Goal: Task Accomplishment & Management: Manage account settings

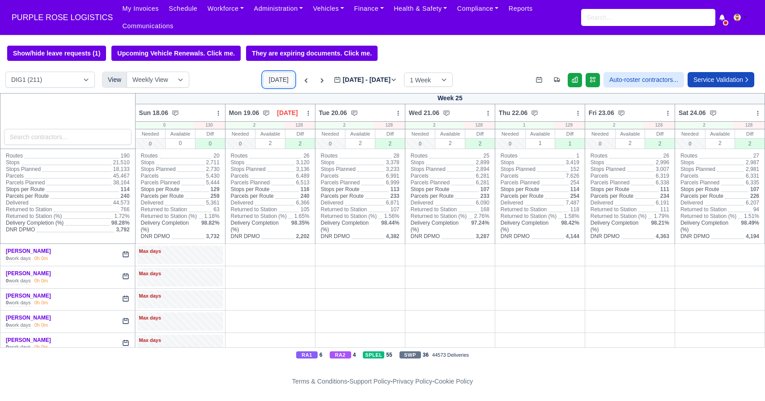
click at [273, 81] on button "[DATE]" at bounding box center [278, 79] width 31 height 15
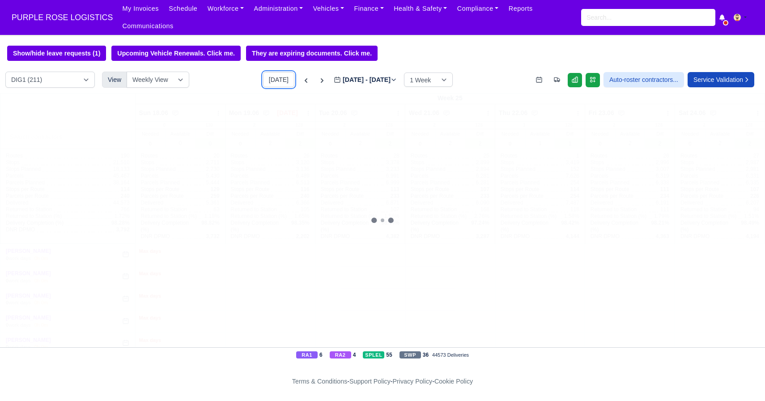
type input "[DATE]"
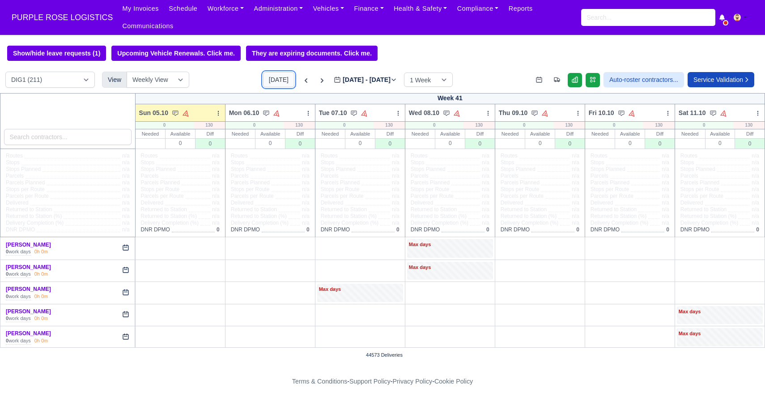
click at [273, 85] on button "[DATE]" at bounding box center [278, 79] width 31 height 15
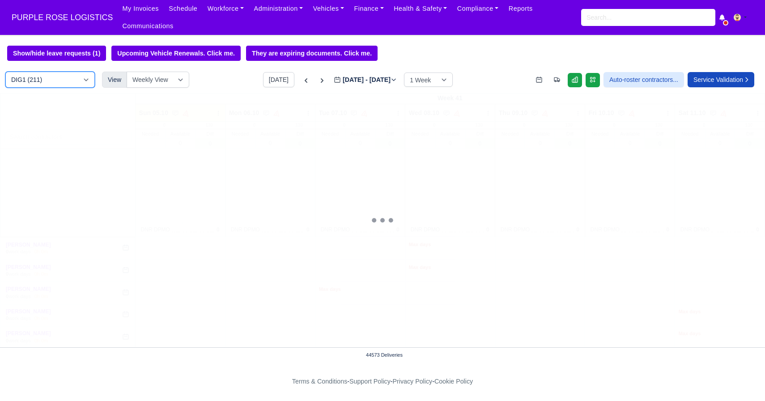
click at [68, 87] on select "DIG1 (211) DAK1 (1) GIMD (83)" at bounding box center [50, 80] width 90 height 16
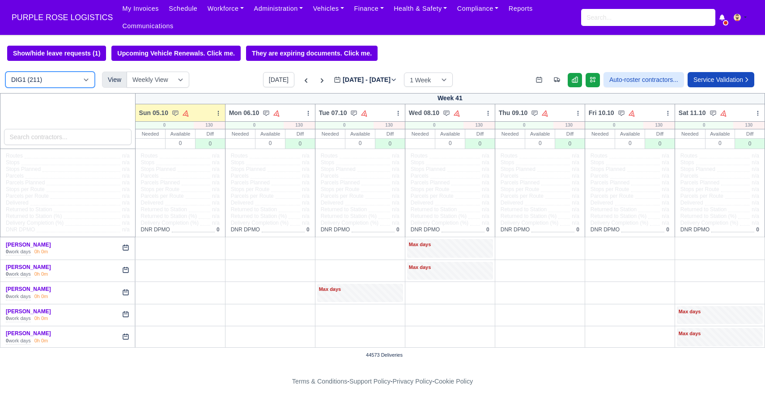
select select "5"
click at [5, 72] on select "DIG1 (211) DAK1 (1) GIMD (83)" at bounding box center [50, 80] width 90 height 16
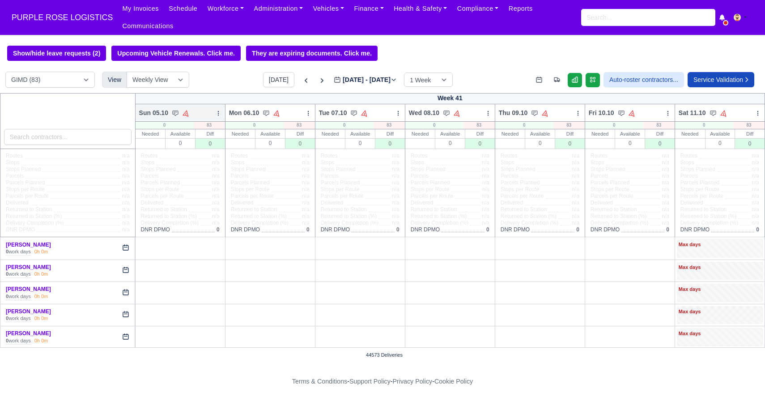
click at [219, 116] on icon at bounding box center [218, 113] width 6 height 6
click at [185, 140] on link "Bulk Status Change" at bounding box center [171, 145] width 100 height 16
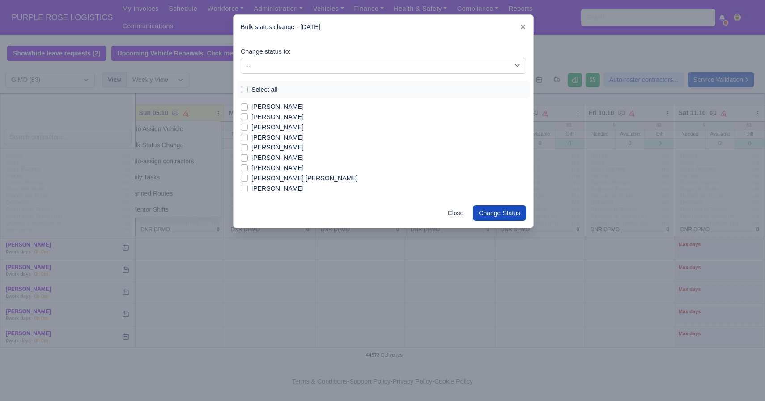
click at [252, 87] on label "Select all" at bounding box center [265, 90] width 26 height 10
click at [245, 87] on input "Select all" at bounding box center [244, 88] width 7 height 7
checkbox input "true"
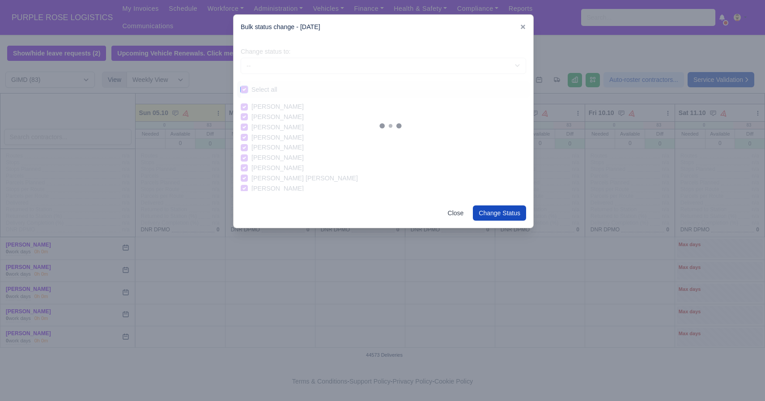
checkbox input "true"
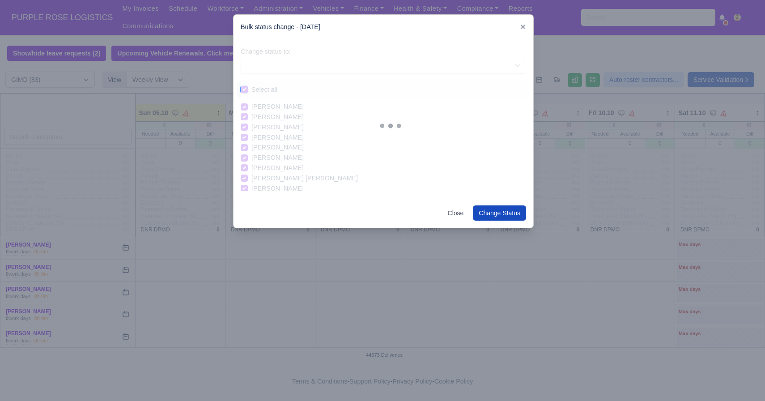
checkbox input "true"
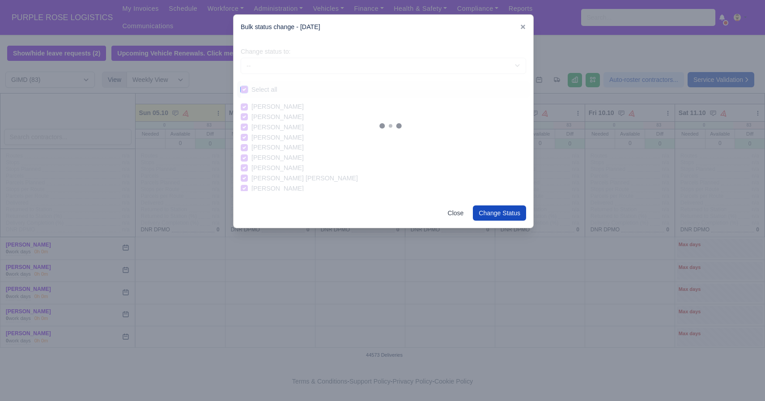
checkbox input "true"
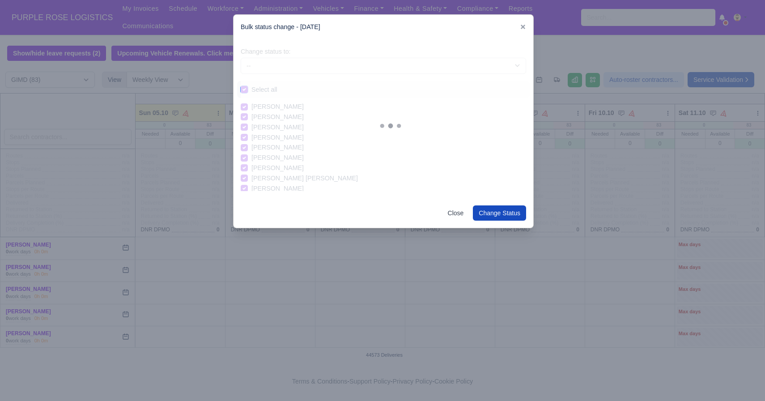
checkbox input "true"
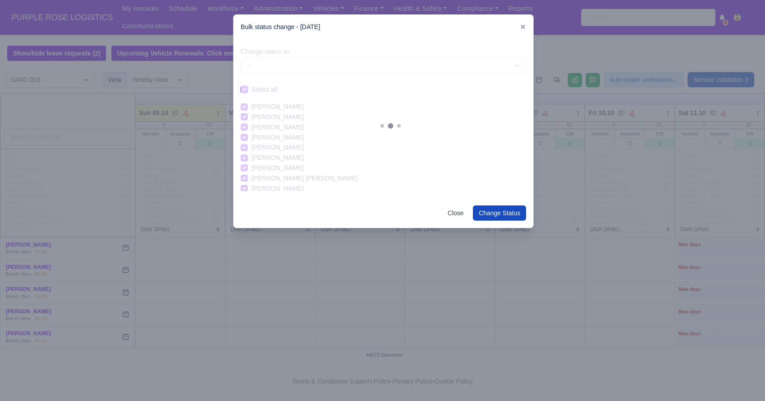
checkbox input "true"
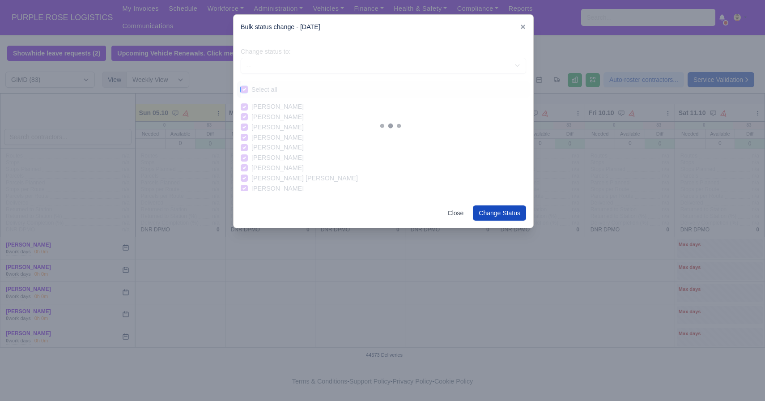
checkbox input "true"
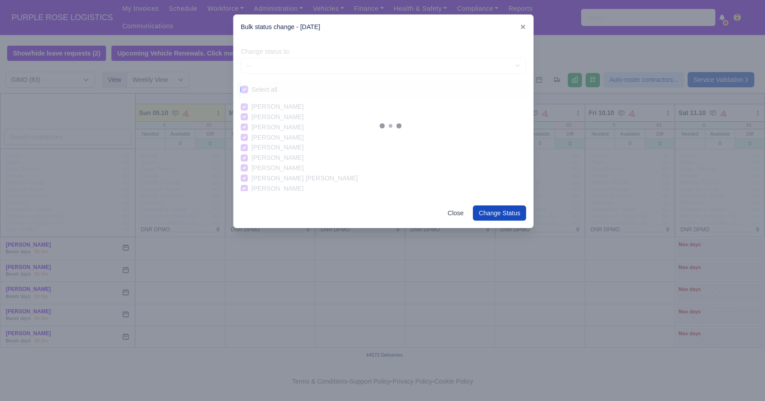
checkbox input "true"
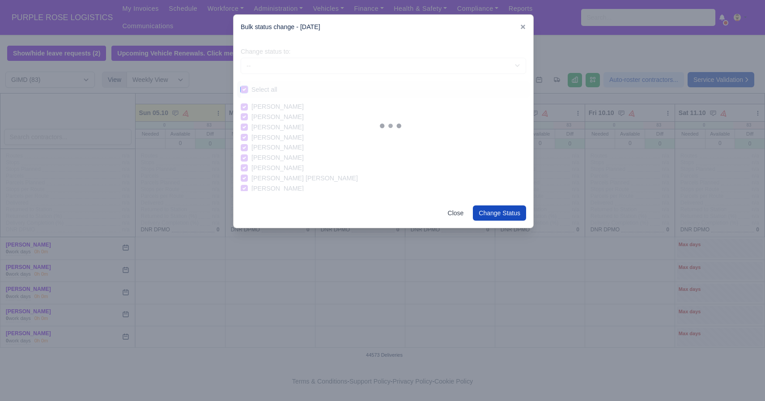
checkbox input "true"
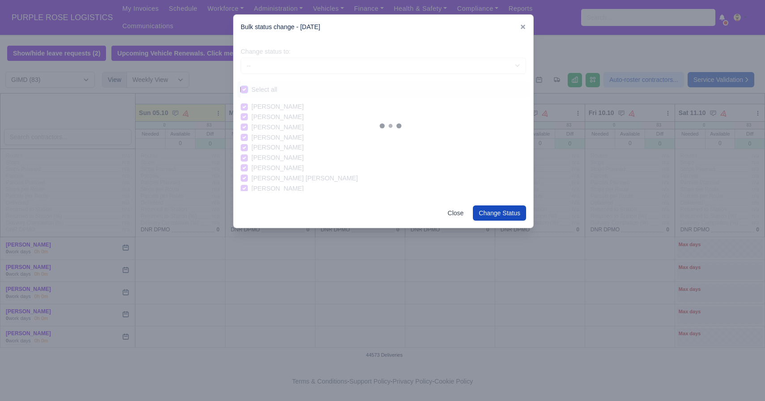
checkbox input "true"
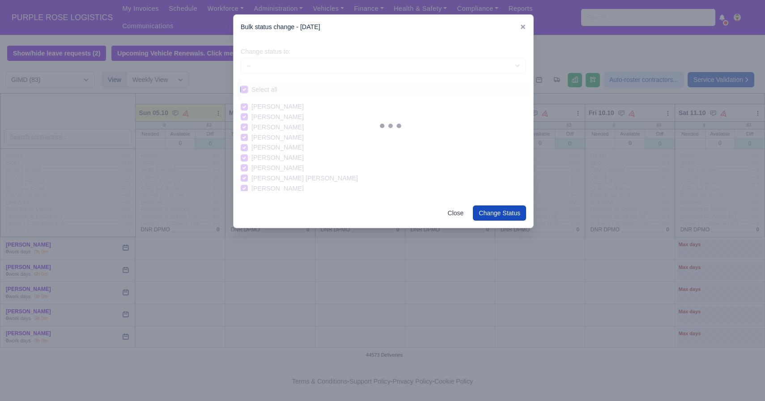
checkbox input "true"
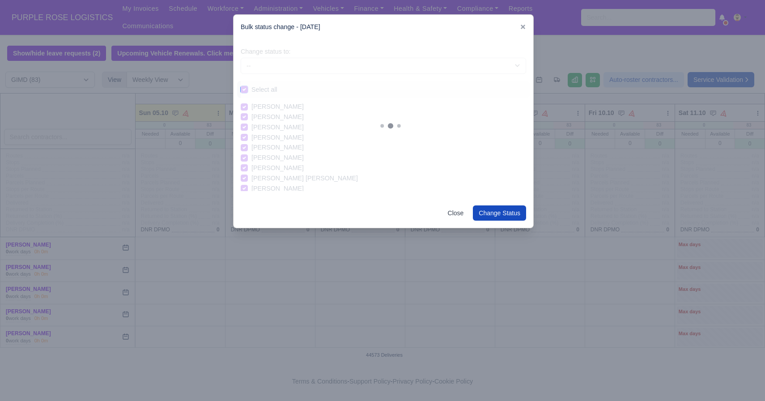
checkbox input "true"
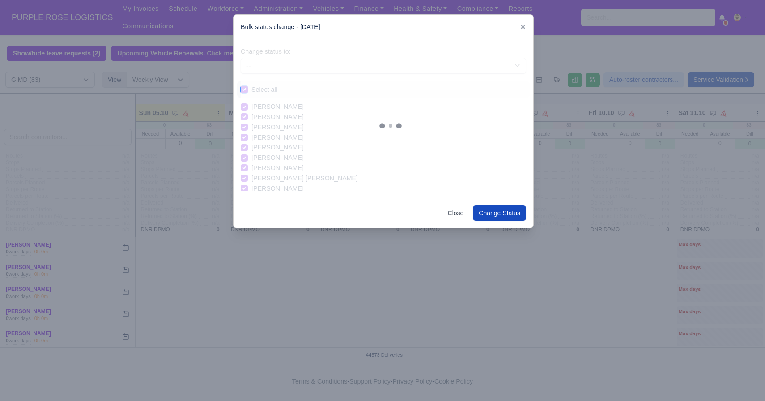
checkbox input "true"
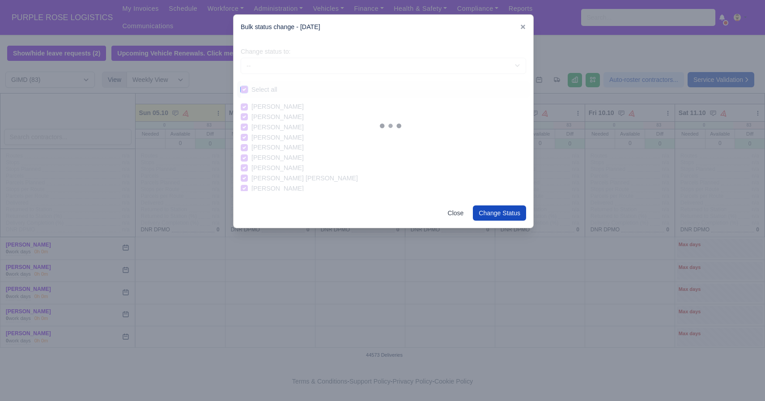
checkbox input "true"
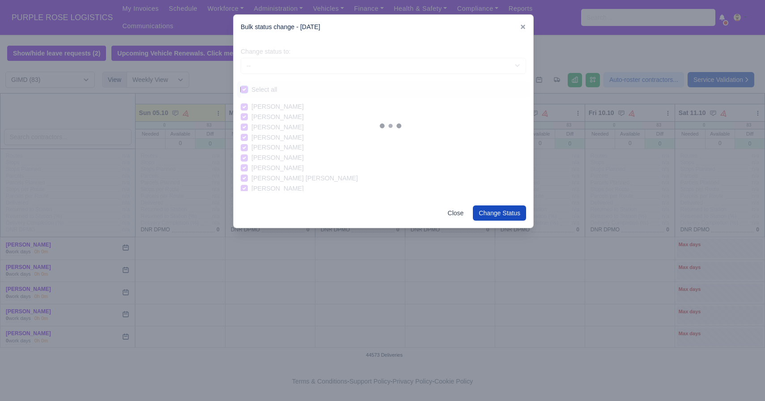
checkbox input "true"
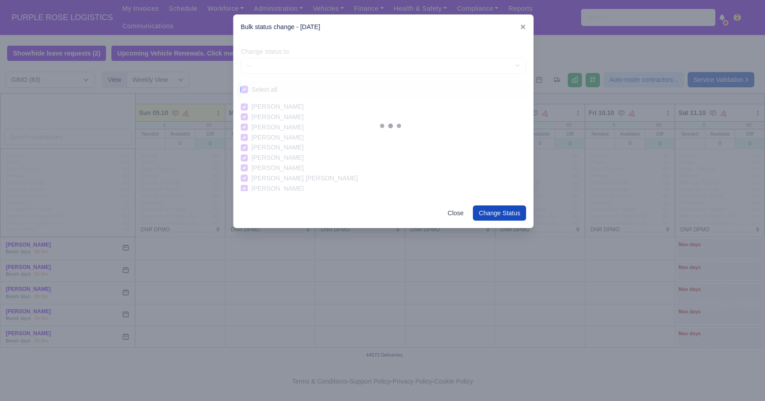
checkbox input "true"
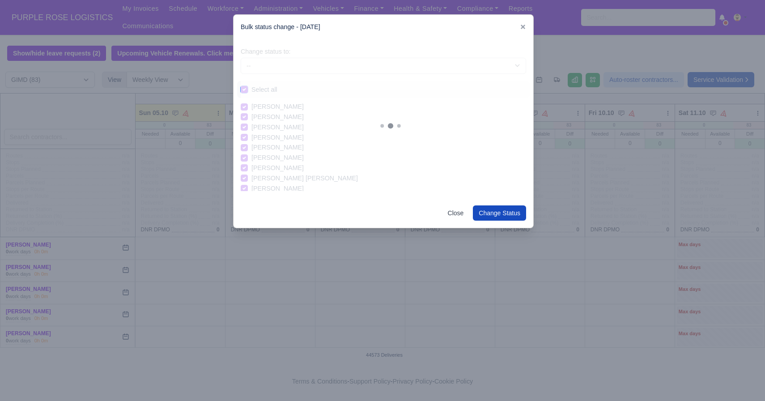
checkbox input "true"
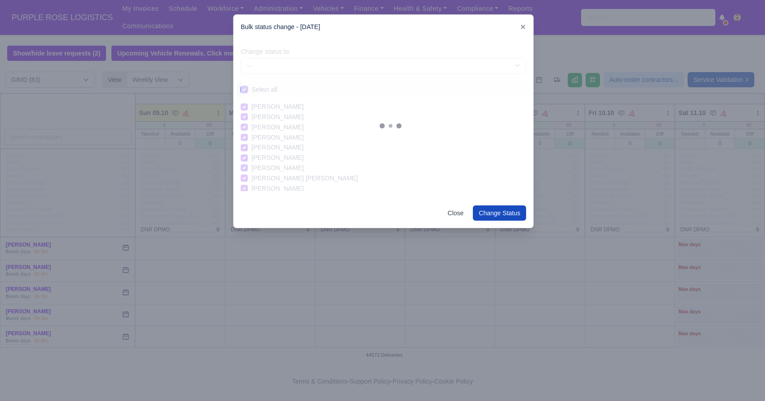
checkbox input "true"
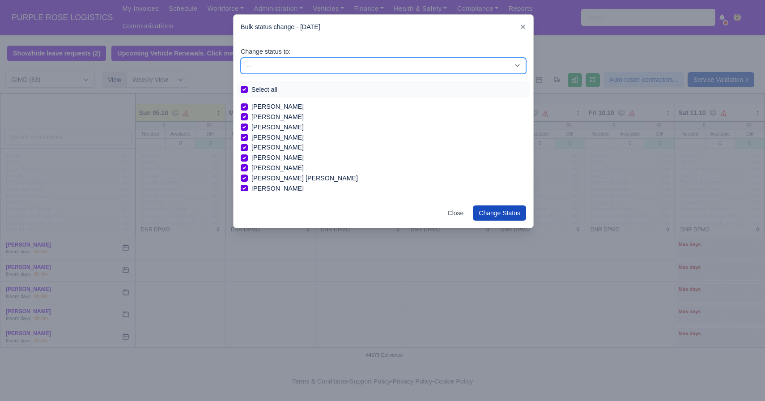
click at [273, 66] on select "-- Available Day Off Stand By Holiday In Office OSM Ridealong Nursery 1 Nursery…" at bounding box center [384, 66] width 286 height 16
select select "Day Off"
click at [241, 58] on select "-- Available Day Off Stand By Holiday In Office OSM Ridealong Nursery 1 Nursery…" at bounding box center [384, 66] width 286 height 16
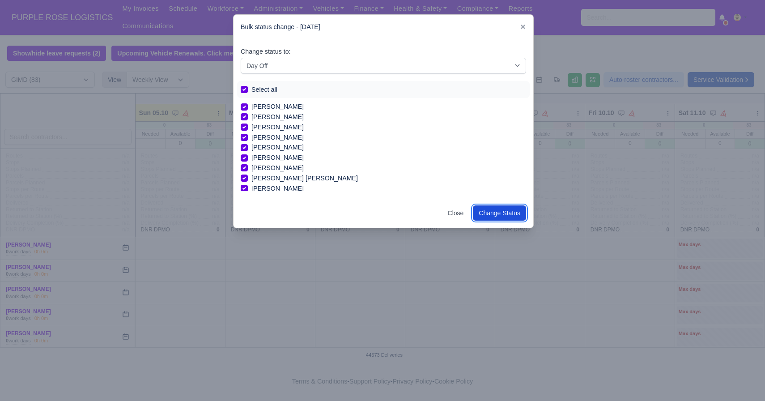
click at [511, 209] on button "Change Status" at bounding box center [499, 212] width 53 height 15
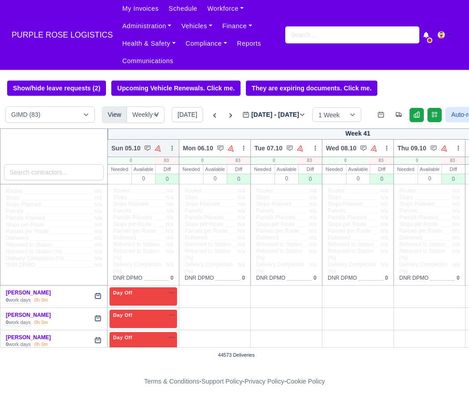
click at [172, 147] on icon at bounding box center [172, 148] width 0 height 4
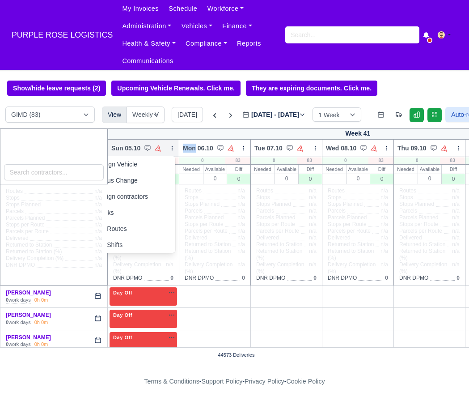
click at [172, 147] on icon at bounding box center [172, 148] width 0 height 4
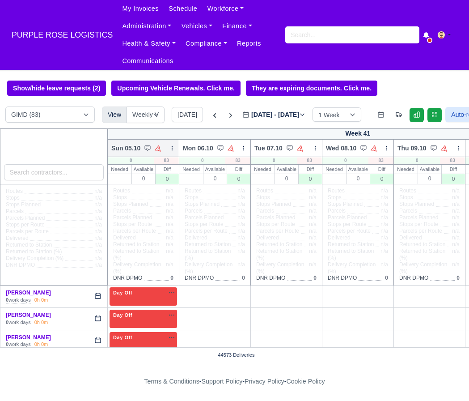
click at [172, 147] on icon at bounding box center [172, 148] width 0 height 4
click at [138, 179] on link "Bulk Status Change" at bounding box center [125, 180] width 100 height 16
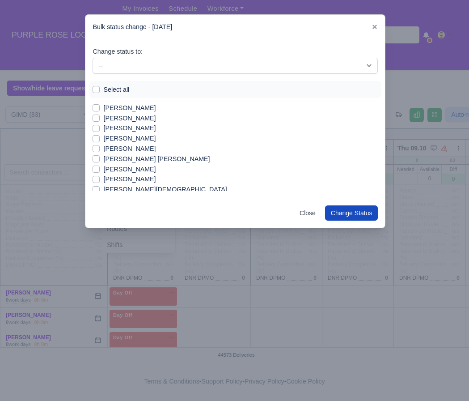
scroll to position [21, 0]
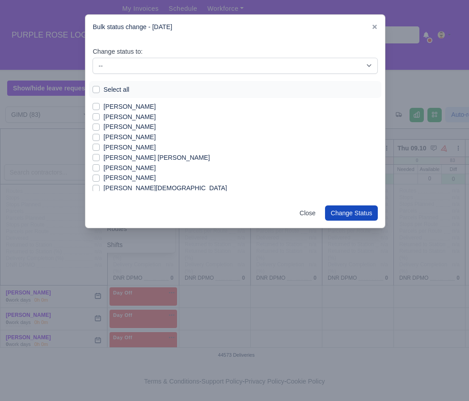
click at [132, 158] on label "[PERSON_NAME] [PERSON_NAME]" at bounding box center [156, 158] width 107 height 10
click at [100, 158] on input "[PERSON_NAME] [PERSON_NAME]" at bounding box center [96, 156] width 7 height 7
checkbox input "true"
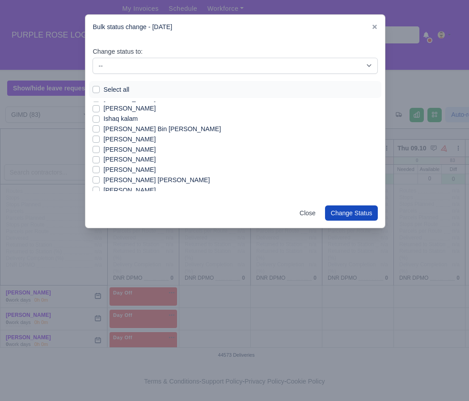
scroll to position [272, 0]
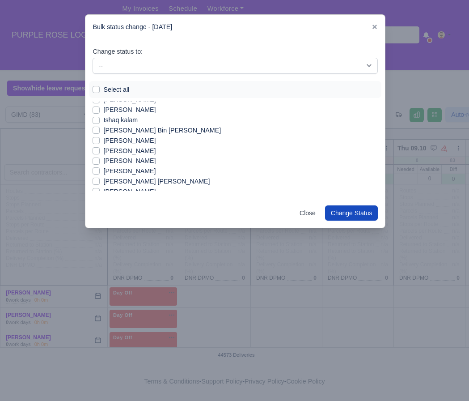
click at [122, 119] on label "Ishaq kalam" at bounding box center [120, 120] width 34 height 10
click at [100, 119] on input "Ishaq kalam" at bounding box center [96, 118] width 7 height 7
checkbox input "true"
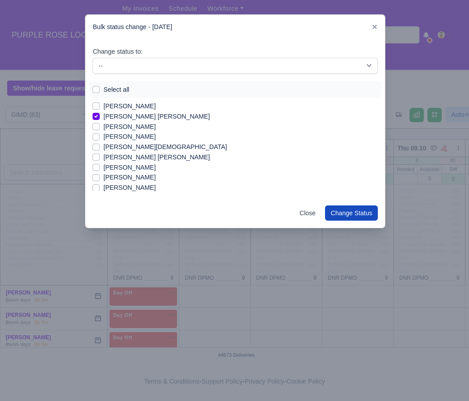
scroll to position [63, 0]
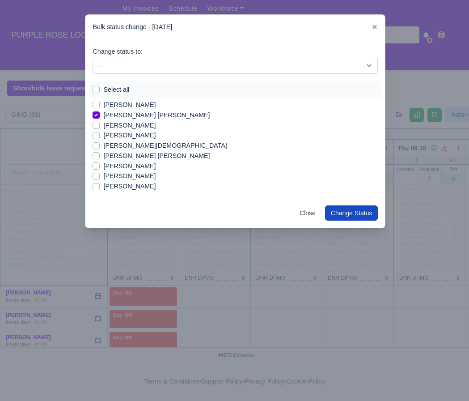
click at [128, 168] on label "[PERSON_NAME]" at bounding box center [129, 166] width 52 height 10
click at [100, 168] on input "[PERSON_NAME]" at bounding box center [96, 164] width 7 height 7
checkbox input "true"
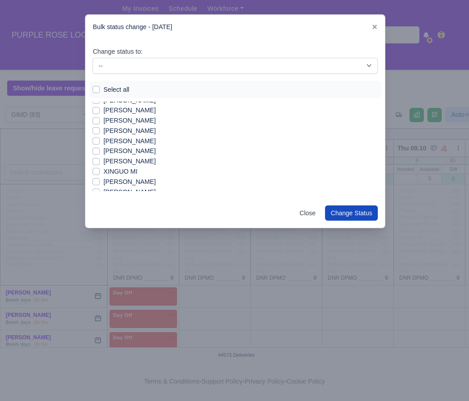
scroll to position [738, 0]
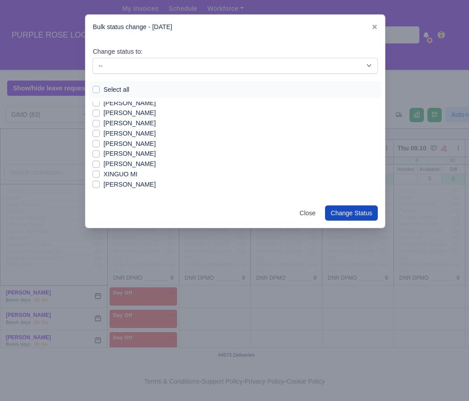
click at [124, 132] on label "[PERSON_NAME]" at bounding box center [129, 133] width 52 height 10
click at [100, 132] on input "[PERSON_NAME]" at bounding box center [96, 131] width 7 height 7
checkbox input "true"
click at [124, 135] on label "[PERSON_NAME]" at bounding box center [129, 134] width 52 height 10
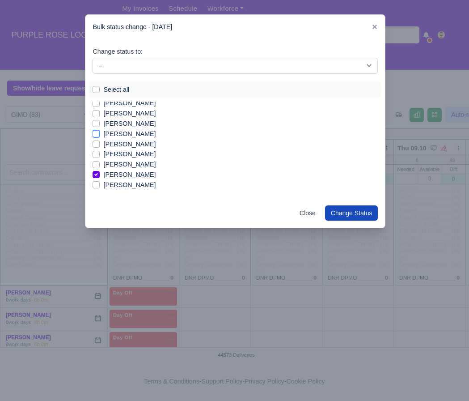
click at [100, 135] on input "[PERSON_NAME]" at bounding box center [96, 132] width 7 height 7
checkbox input "true"
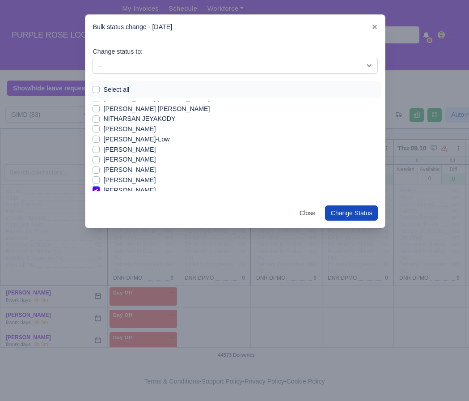
scroll to position [627, 0]
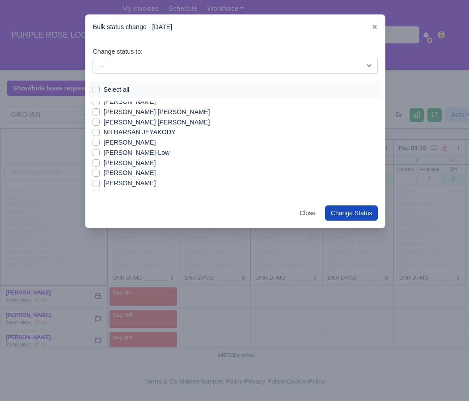
click at [123, 145] on label "[PERSON_NAME]" at bounding box center [129, 142] width 52 height 10
click at [100, 145] on input "[PERSON_NAME]" at bounding box center [96, 140] width 7 height 7
checkbox input "true"
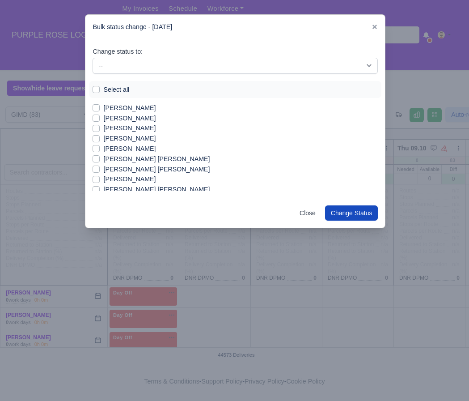
scroll to position [434, 0]
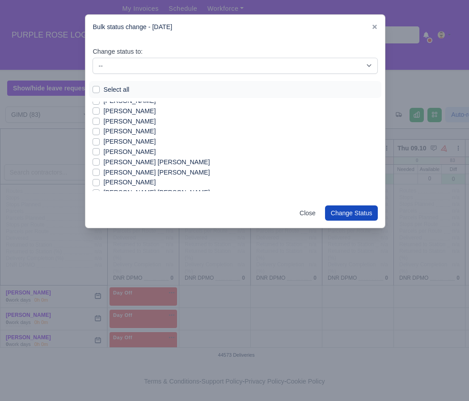
click at [118, 142] on label "[PERSON_NAME]" at bounding box center [129, 141] width 52 height 10
click at [100, 142] on input "[PERSON_NAME]" at bounding box center [96, 139] width 7 height 7
checkbox input "true"
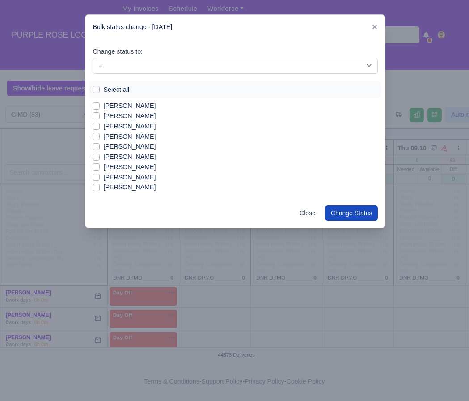
scroll to position [378, 0]
click at [131, 138] on label "[PERSON_NAME]" at bounding box center [129, 137] width 52 height 10
click at [100, 138] on input "[PERSON_NAME]" at bounding box center [96, 135] width 7 height 7
checkbox input "true"
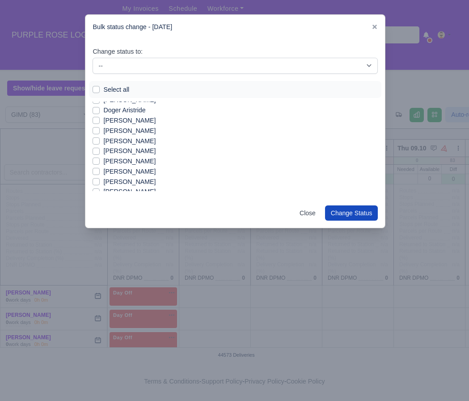
scroll to position [189, 0]
click at [137, 174] on label "[PERSON_NAME]" at bounding box center [129, 172] width 52 height 10
click at [100, 174] on input "[PERSON_NAME]" at bounding box center [96, 170] width 7 height 7
checkbox input "true"
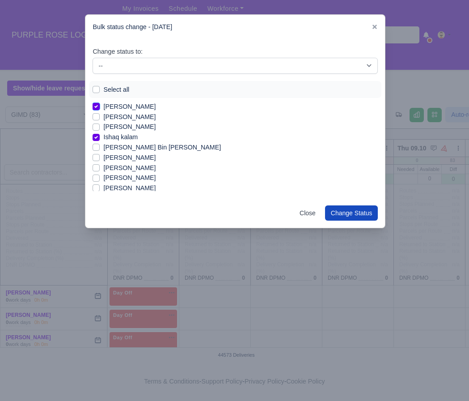
scroll to position [258, 0]
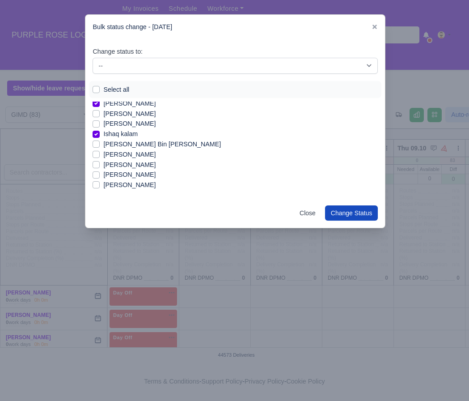
click at [131, 182] on label "[PERSON_NAME]" at bounding box center [129, 185] width 52 height 10
click at [100, 182] on input "[PERSON_NAME]" at bounding box center [96, 183] width 7 height 7
checkbox input "true"
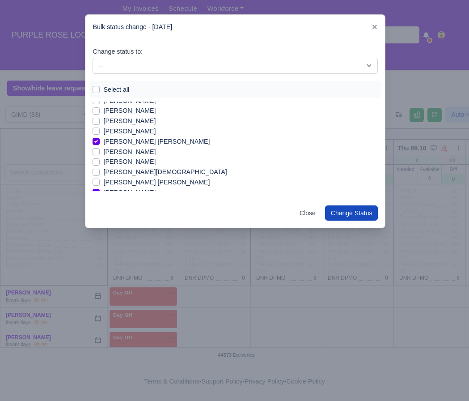
scroll to position [40, 0]
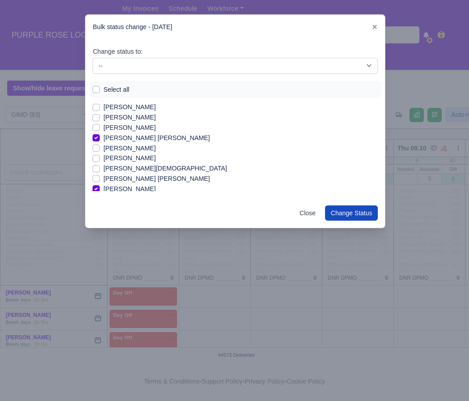
click at [136, 162] on label "[PERSON_NAME]" at bounding box center [129, 158] width 52 height 10
click at [100, 160] on input "[PERSON_NAME]" at bounding box center [96, 156] width 7 height 7
checkbox input "true"
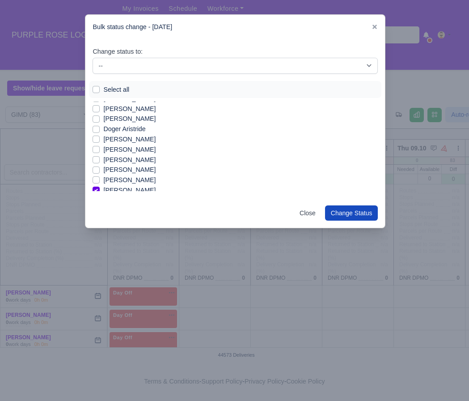
scroll to position [165, 0]
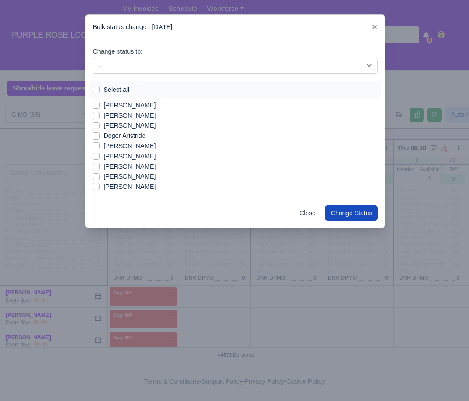
click at [129, 116] on label "[PERSON_NAME]" at bounding box center [129, 116] width 52 height 10
click at [100, 116] on input "[PERSON_NAME]" at bounding box center [96, 114] width 7 height 7
checkbox input "true"
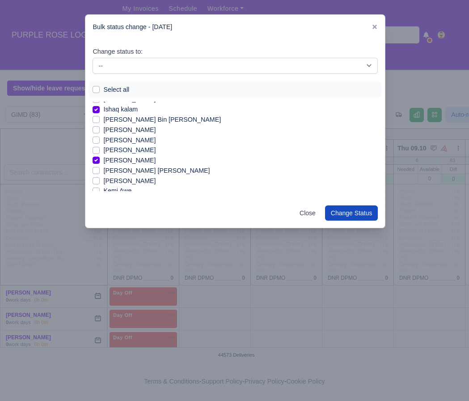
scroll to position [286, 0]
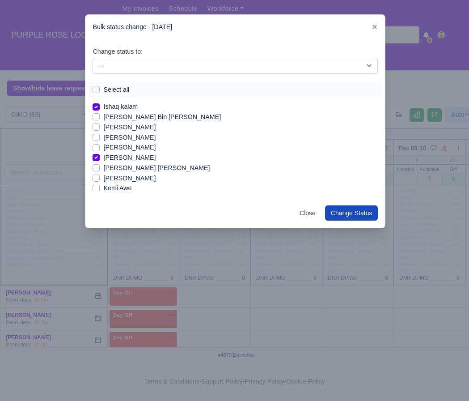
click at [139, 128] on label "[PERSON_NAME]" at bounding box center [129, 127] width 52 height 10
click at [100, 128] on input "[PERSON_NAME]" at bounding box center [96, 125] width 7 height 7
checkbox input "true"
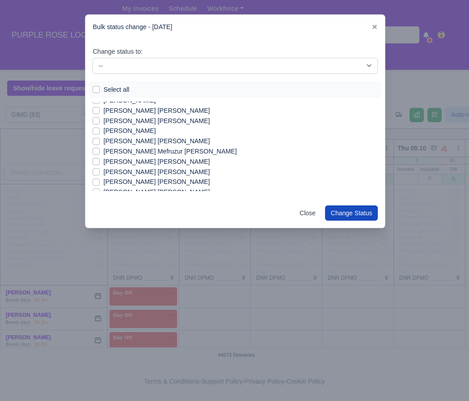
scroll to position [487, 0]
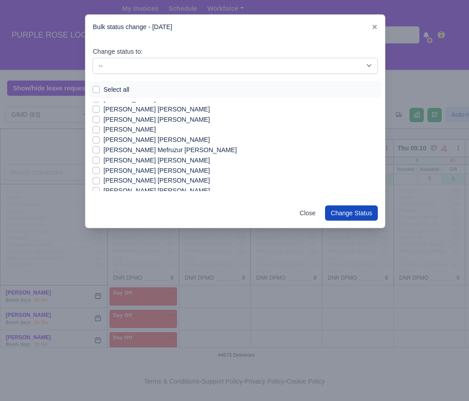
click at [156, 151] on label "[PERSON_NAME] Mefruzur [PERSON_NAME]" at bounding box center [169, 150] width 133 height 10
click at [100, 151] on input "[PERSON_NAME] Mefruzur [PERSON_NAME]" at bounding box center [96, 148] width 7 height 7
checkbox input "true"
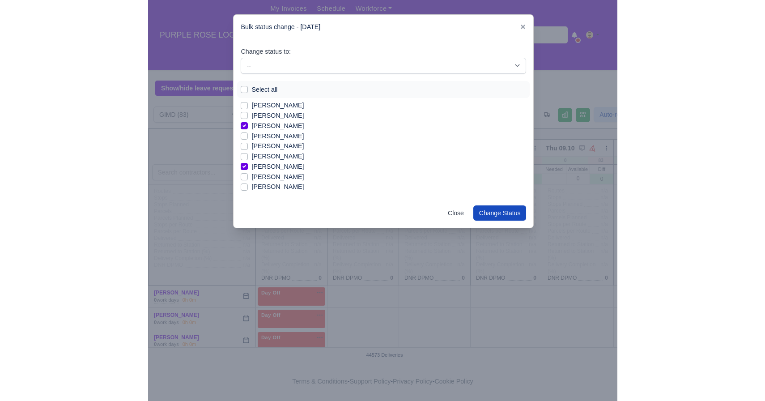
scroll to position [733, 0]
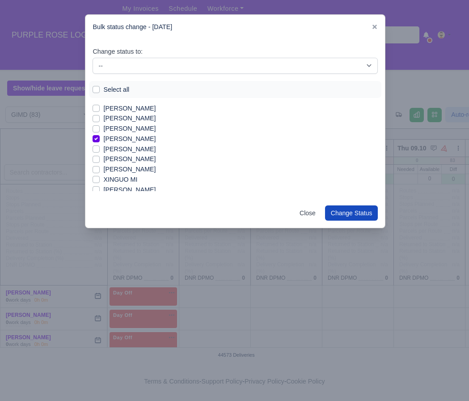
click at [126, 161] on label "[PERSON_NAME]" at bounding box center [129, 159] width 52 height 10
click at [100, 161] on input "[PERSON_NAME]" at bounding box center [96, 157] width 7 height 7
checkbox input "true"
click at [166, 77] on div "Change status to: -- Available Day Off Stand By Holiday In Office OSM Ridealong…" at bounding box center [235, 118] width 300 height 159
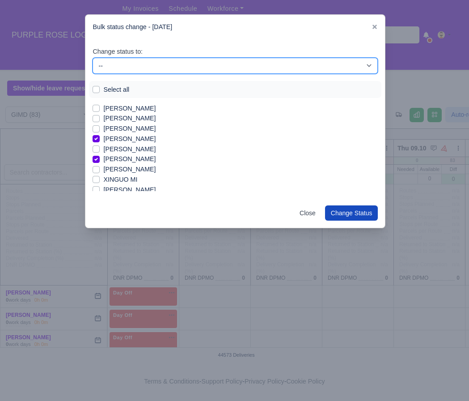
click at [141, 69] on select "-- Available Day Off Stand By Holiday In Office OSM Ridealong Nursery 1 Nursery…" at bounding box center [236, 66] width 286 height 16
select select "Available"
click at [93, 58] on select "-- Available Day Off Stand By Holiday In Office OSM Ridealong Nursery 1 Nursery…" at bounding box center [236, 66] width 286 height 16
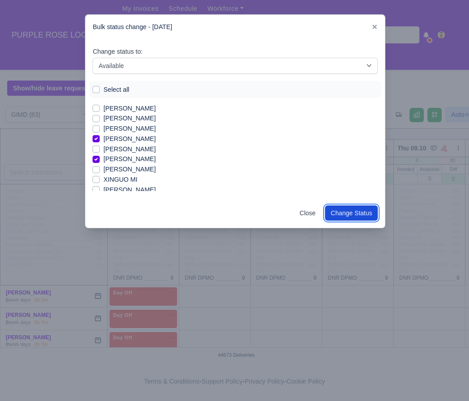
click at [343, 218] on button "Change Status" at bounding box center [351, 212] width 53 height 15
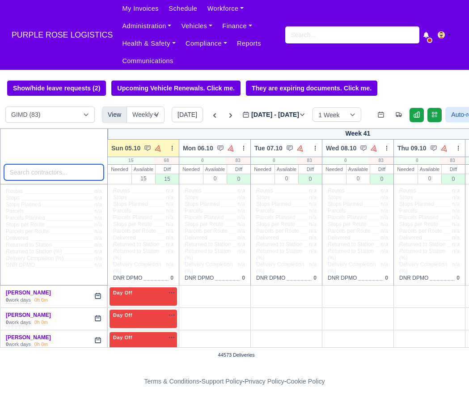
click at [85, 174] on input "search" at bounding box center [54, 172] width 100 height 16
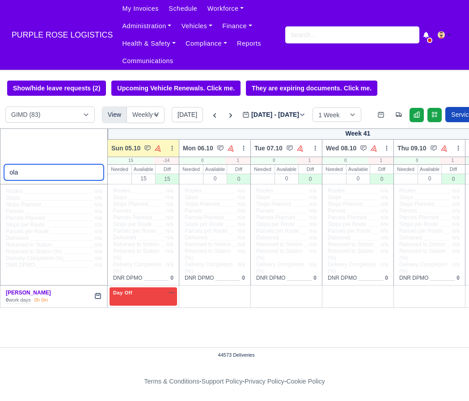
click at [31, 169] on input "ola" at bounding box center [54, 172] width 100 height 16
type input "ade"
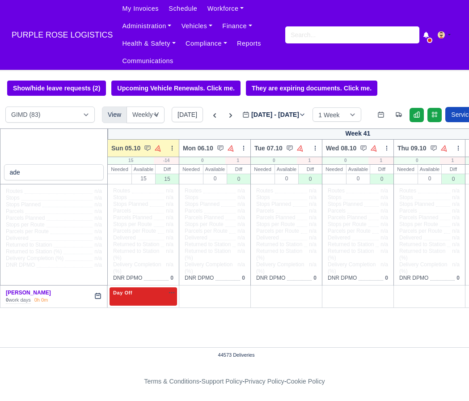
click at [140, 305] on div "Day Off Available" at bounding box center [144, 296] width 68 height 18
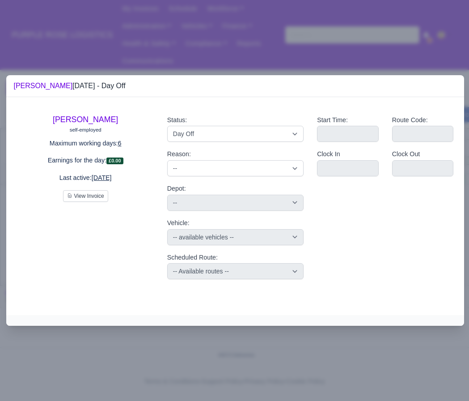
click at [226, 143] on div "Status: Available Day Off Stand By Holiday Other Depot In Office OSM Ridealong …" at bounding box center [236, 197] width 150 height 179
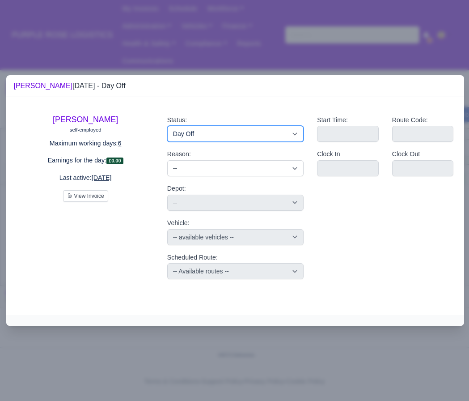
click at [226, 140] on select "Available Day Off Stand By Holiday Other Depot In Office OSM Ridealong Nursery …" at bounding box center [235, 134] width 136 height 16
select select "Available"
click at [167, 126] on select "Available Day Off Stand By Holiday Other Depot In Office OSM Ridealong Nursery …" at bounding box center [235, 134] width 136 height 16
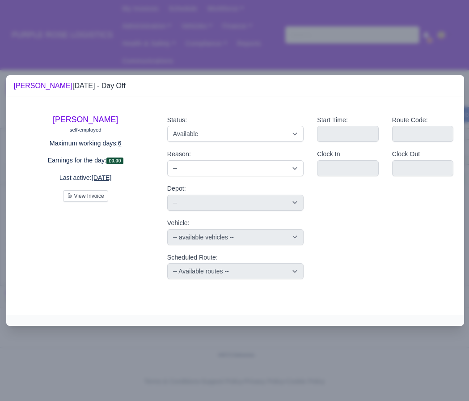
click at [255, 38] on div at bounding box center [234, 200] width 469 height 401
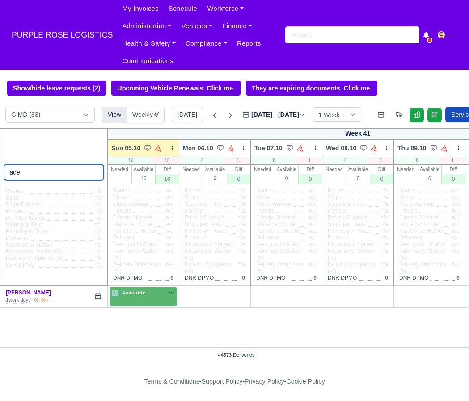
click at [95, 173] on input "ade" at bounding box center [54, 172] width 100 height 16
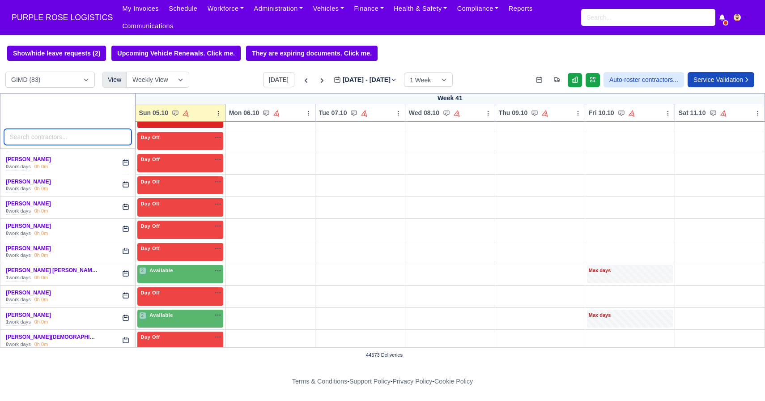
scroll to position [132, 0]
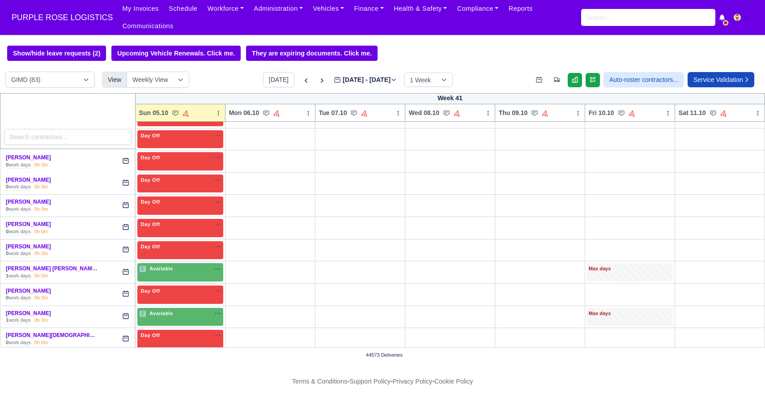
click at [180, 263] on td "2 Available" at bounding box center [180, 272] width 90 height 22
click at [180, 272] on div "2 Available na" at bounding box center [180, 269] width 82 height 8
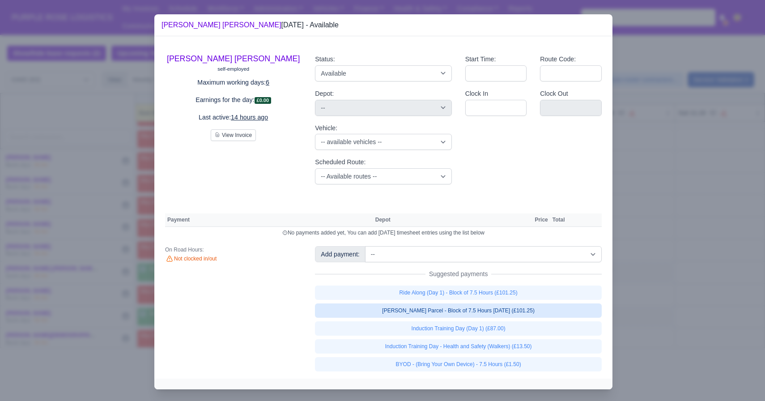
click at [464, 308] on link "[PERSON_NAME] Parcel - Block of 7.5 Hours [DATE] (£101.25)" at bounding box center [458, 310] width 287 height 14
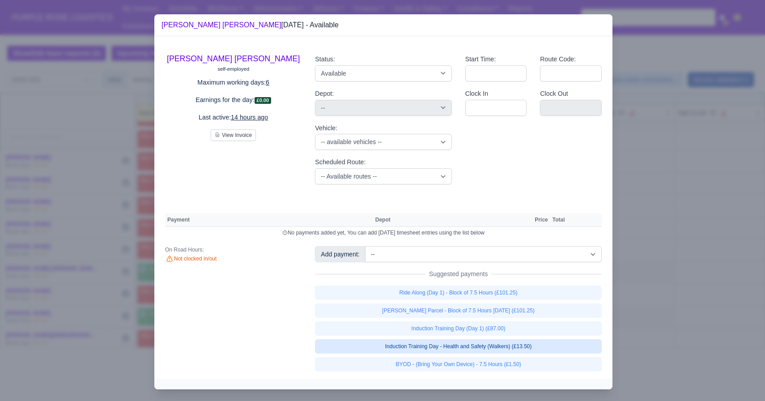
select select "5"
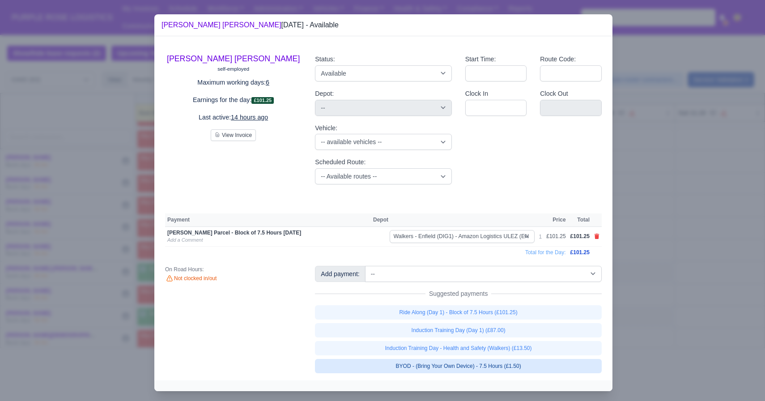
click at [456, 368] on link "BYOD - (Bring Your Own Device) - 7.5 Hours (£1.50)" at bounding box center [458, 366] width 287 height 14
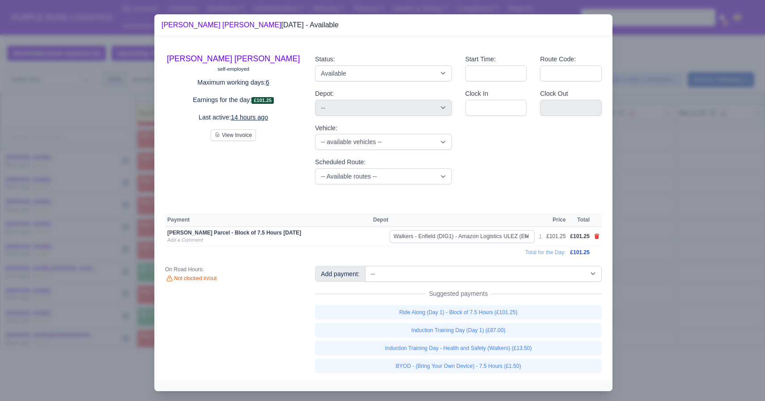
select select "5"
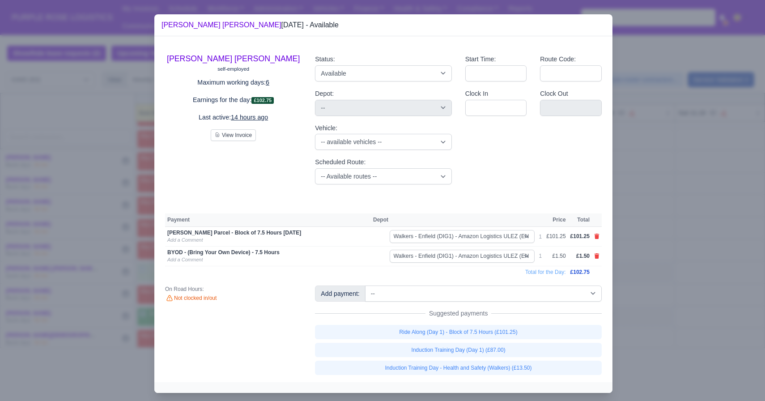
click at [79, 314] on div at bounding box center [382, 200] width 765 height 401
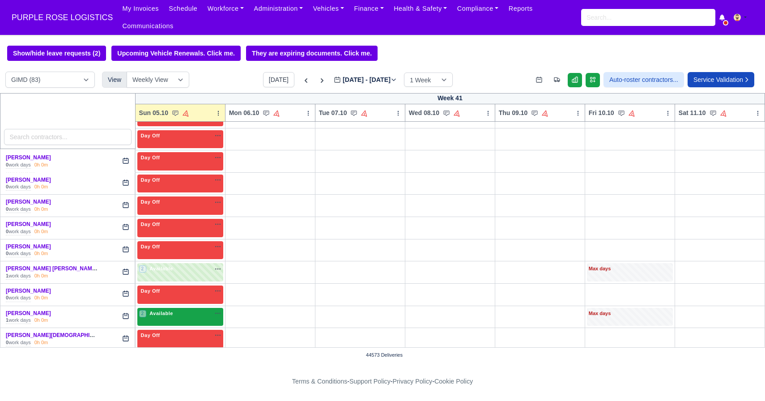
click at [154, 318] on div "2 Available na" at bounding box center [180, 314] width 82 height 9
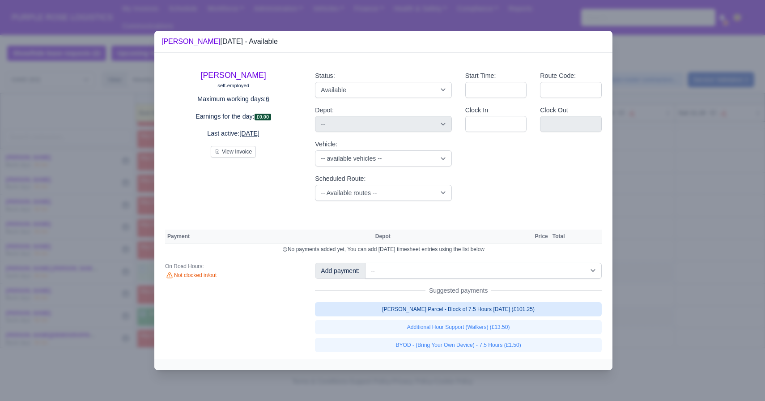
click at [389, 312] on link "[PERSON_NAME] Parcel - Block of 7.5 Hours [DATE] (£101.25)" at bounding box center [458, 309] width 287 height 14
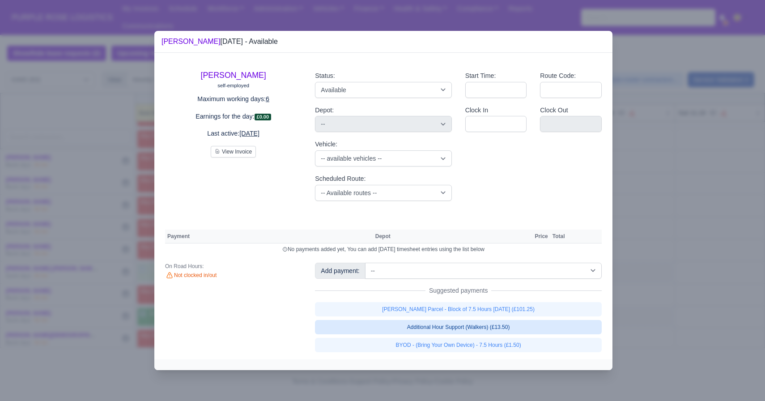
select select "5"
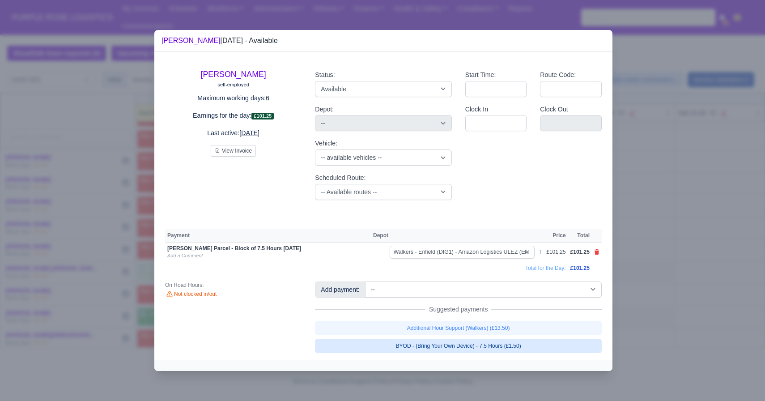
click at [384, 344] on link "BYOD - (Bring Your Own Device) - 7.5 Hours (£1.50)" at bounding box center [458, 346] width 287 height 14
select select "5"
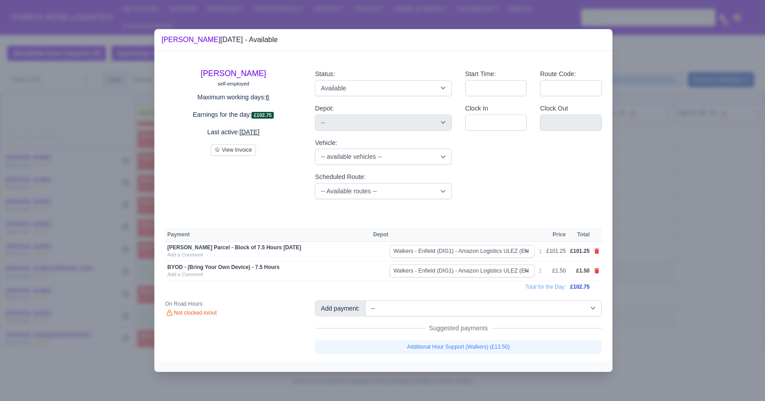
click at [152, 314] on div at bounding box center [382, 200] width 765 height 401
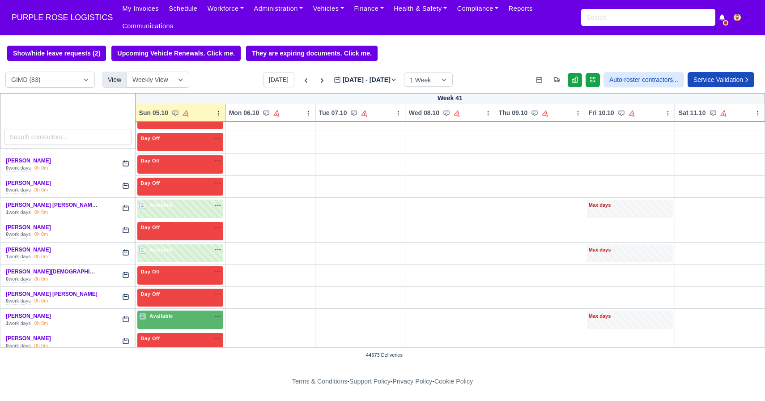
scroll to position [205, 0]
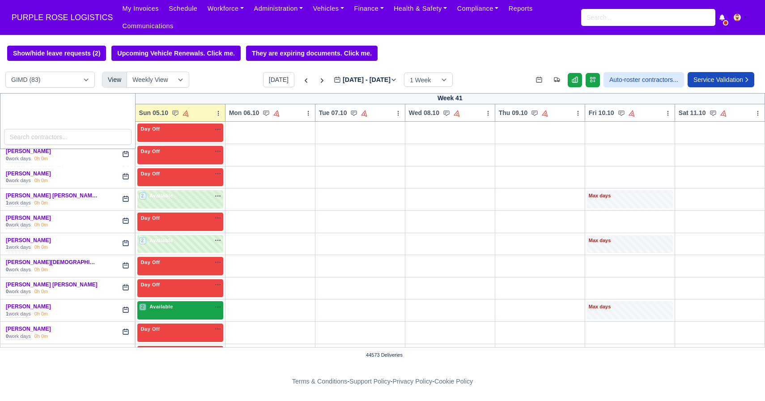
click at [166, 308] on span "Available" at bounding box center [161, 306] width 27 height 6
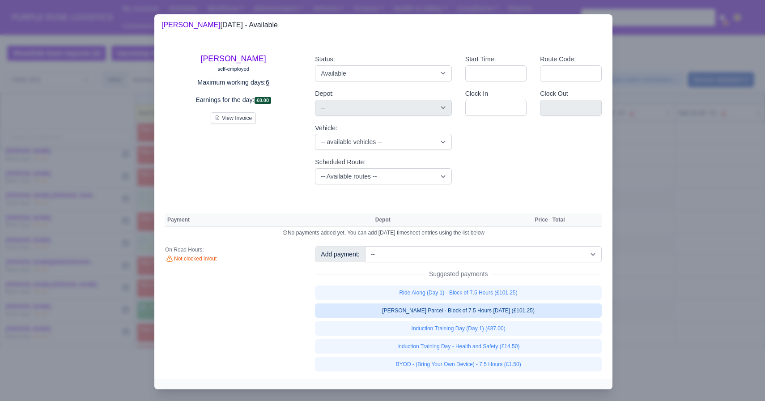
click at [387, 310] on link "[PERSON_NAME] Parcel - Block of 7.5 Hours [DATE] (£101.25)" at bounding box center [458, 310] width 287 height 14
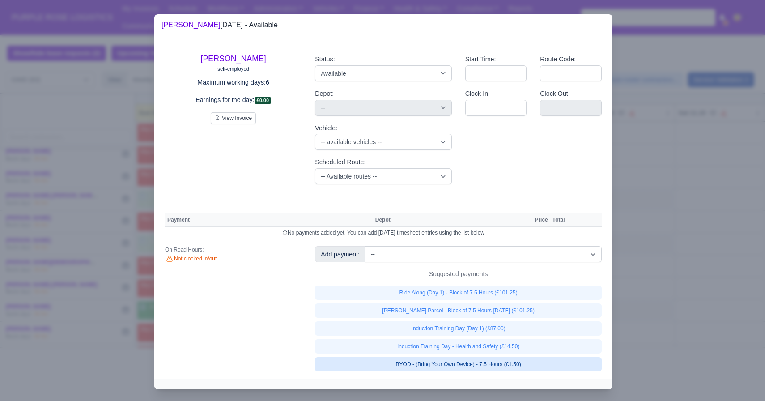
click at [363, 361] on link "BYOD - (Bring Your Own Device) - 7.5 Hours (£1.50)" at bounding box center [458, 364] width 287 height 14
select select "5"
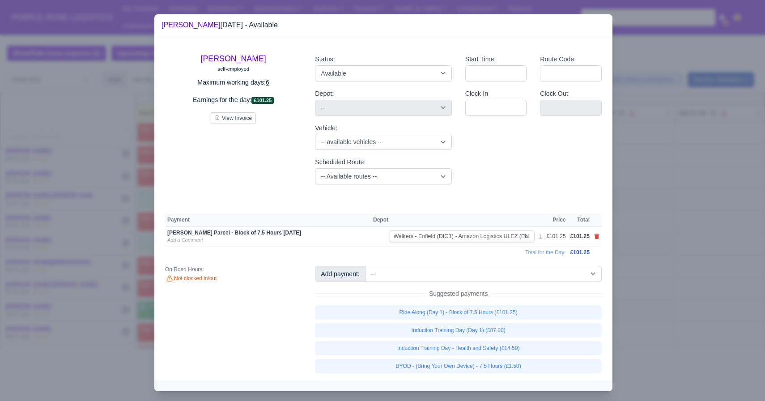
select select "5"
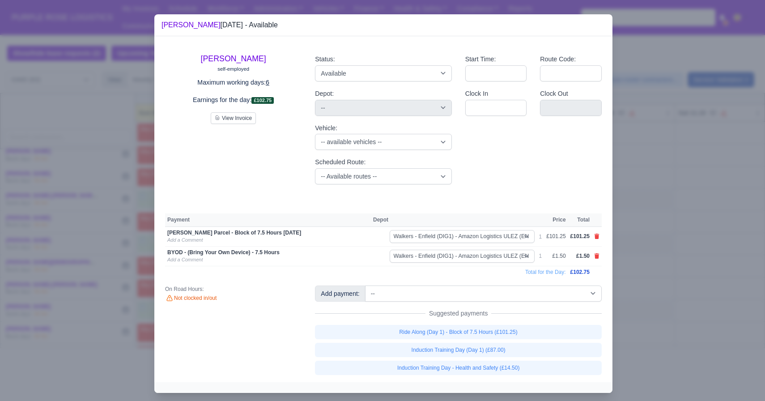
click at [119, 251] on div at bounding box center [382, 200] width 765 height 401
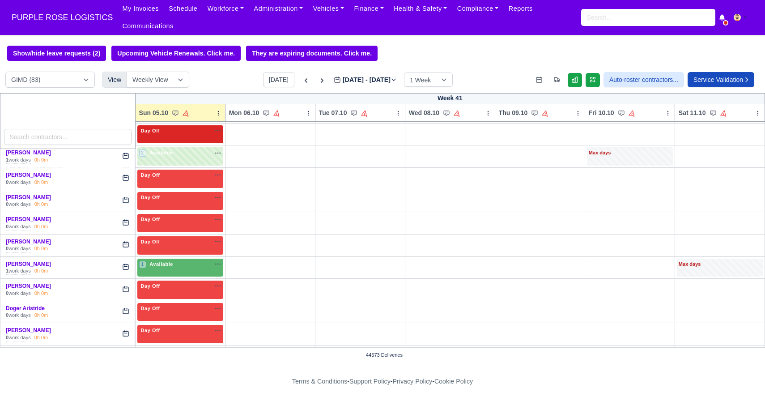
scroll to position [358, 0]
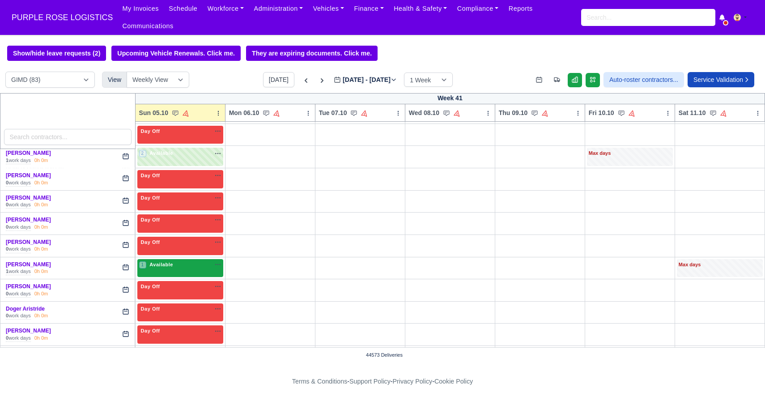
click at [180, 272] on div "1 Available" at bounding box center [180, 268] width 86 height 18
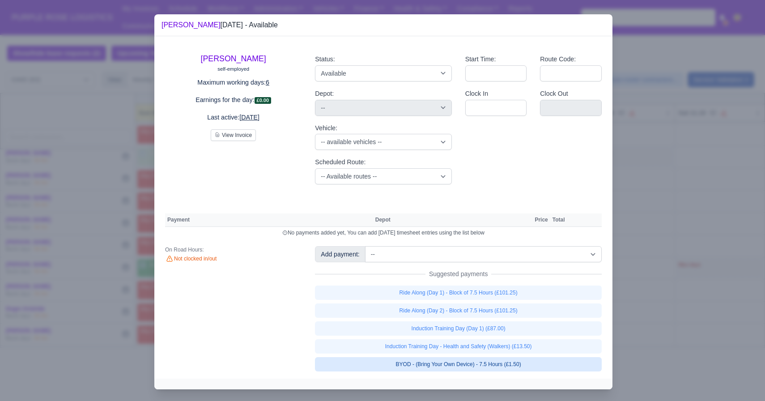
click at [411, 365] on link "BYOD - (Bring Your Own Device) - 7.5 Hours (£1.50)" at bounding box center [458, 364] width 287 height 14
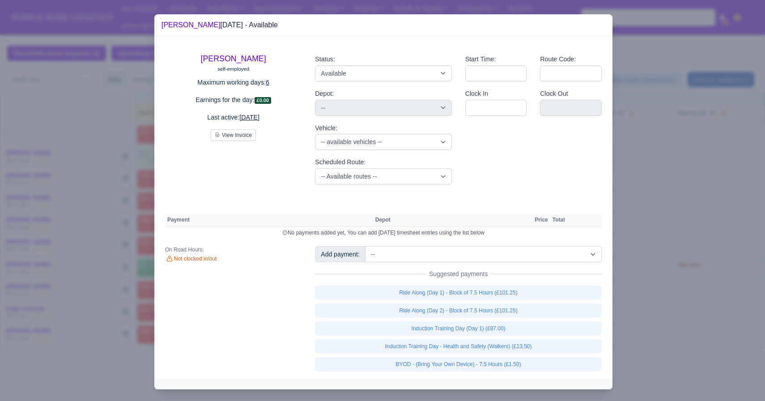
select select "5"
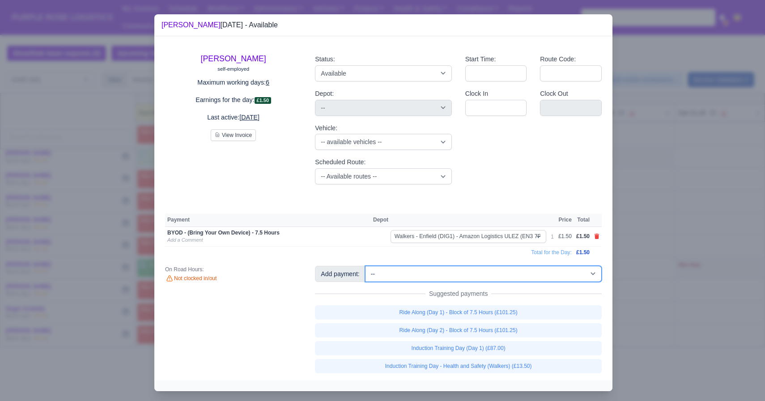
click at [424, 273] on select "-- Additional Hour Support (£14.50) Additional Hour Support (Walkers) (£13.50) …" at bounding box center [483, 274] width 237 height 16
select select "115"
click at [366, 266] on select "-- Additional Hour Support (£14.50) Additional Hour Support (Walkers) (£13.50) …" at bounding box center [483, 274] width 237 height 16
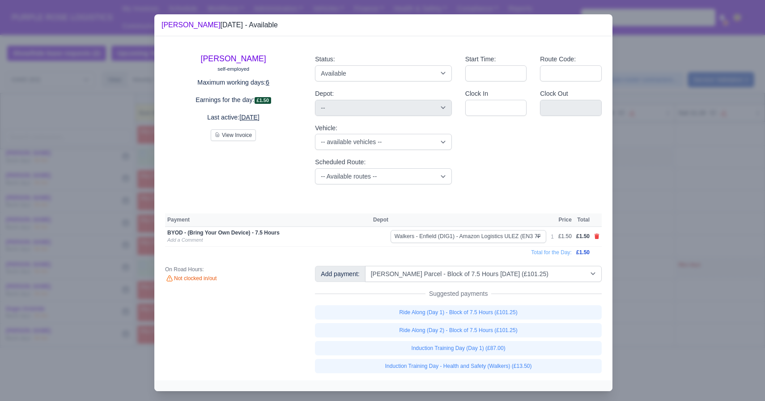
select select "5"
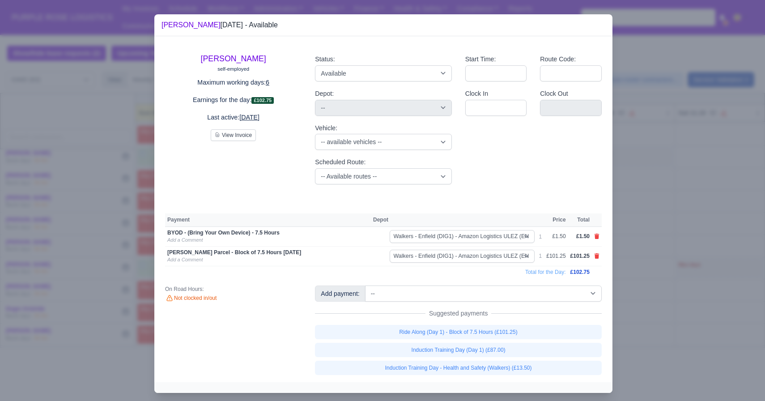
click at [138, 273] on div at bounding box center [382, 200] width 765 height 401
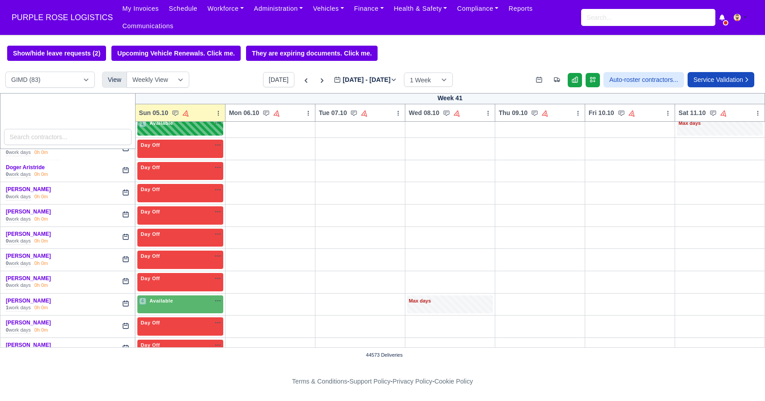
scroll to position [502, 0]
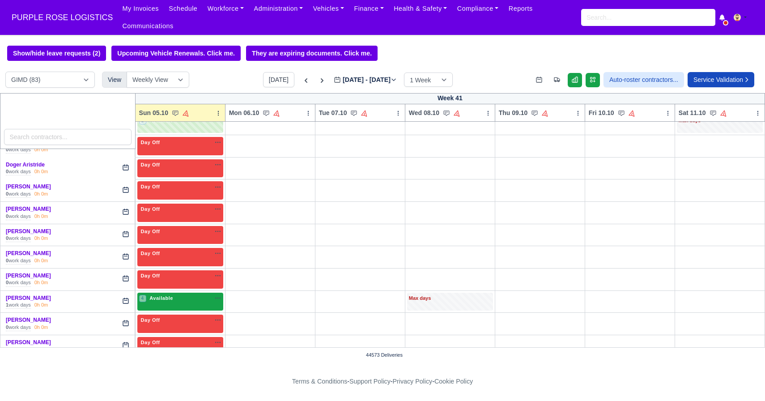
click at [175, 309] on div "4 Available" at bounding box center [180, 302] width 86 height 18
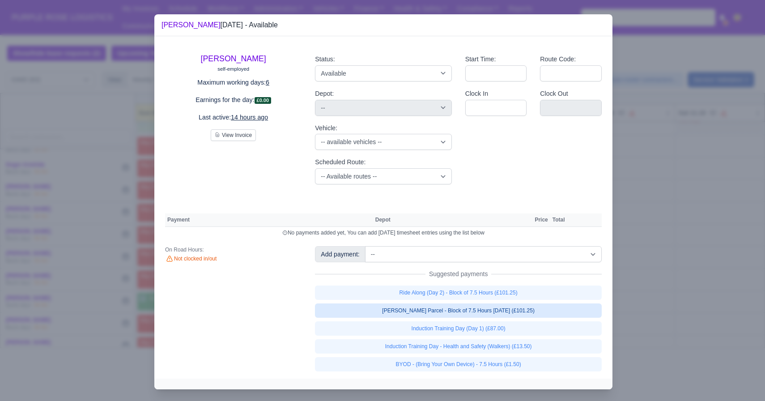
click at [423, 316] on link "[PERSON_NAME] Parcel - Block of 7.5 Hours [DATE] (£101.25)" at bounding box center [458, 310] width 287 height 14
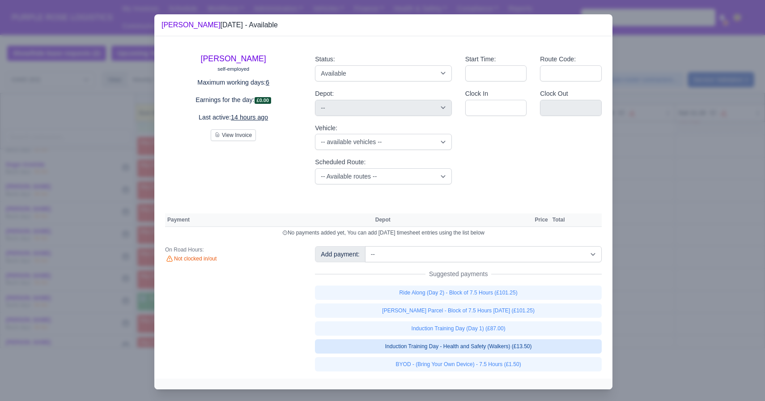
select select "5"
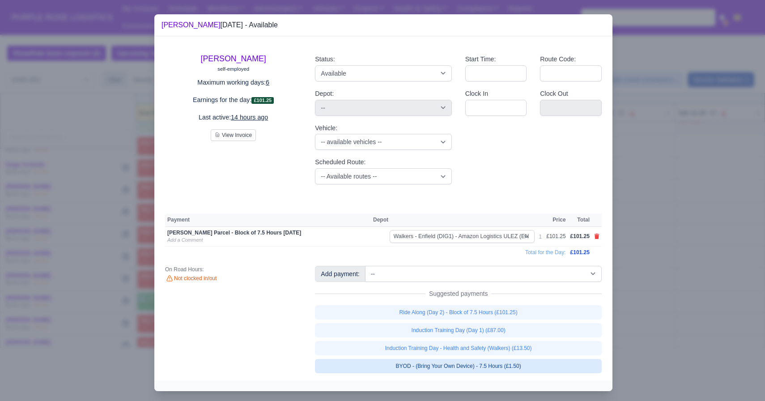
click at [392, 363] on link "BYOD - (Bring Your Own Device) - 7.5 Hours (£1.50)" at bounding box center [458, 366] width 287 height 14
select select "5"
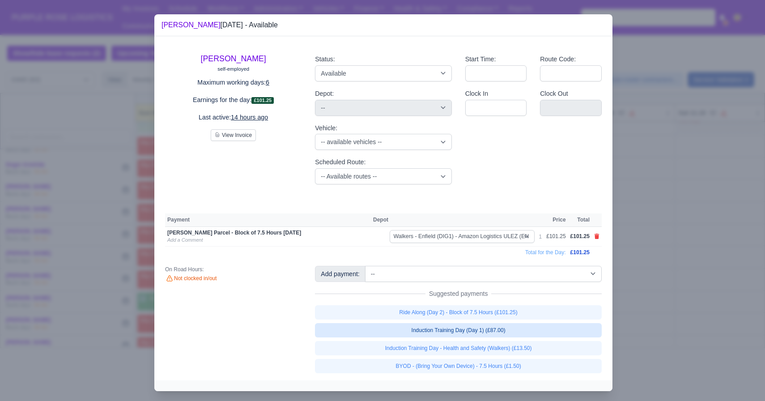
select select "5"
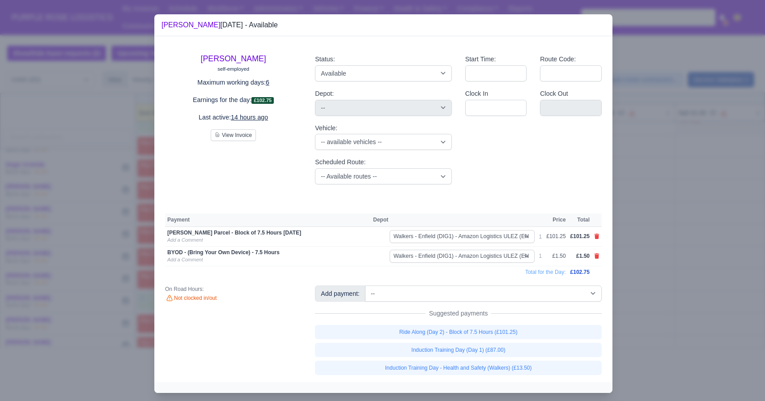
click at [78, 229] on div at bounding box center [382, 200] width 765 height 401
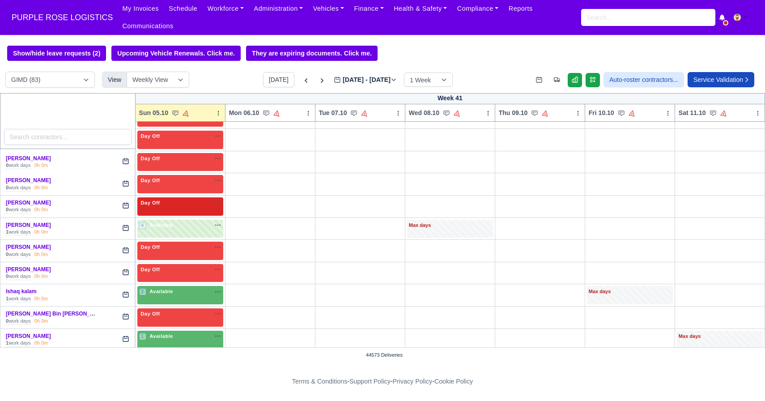
scroll to position [585, 0]
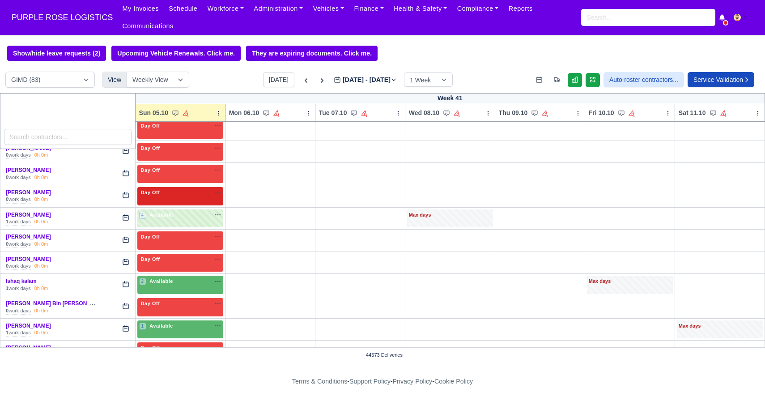
click at [169, 281] on span "Available" at bounding box center [161, 281] width 27 height 6
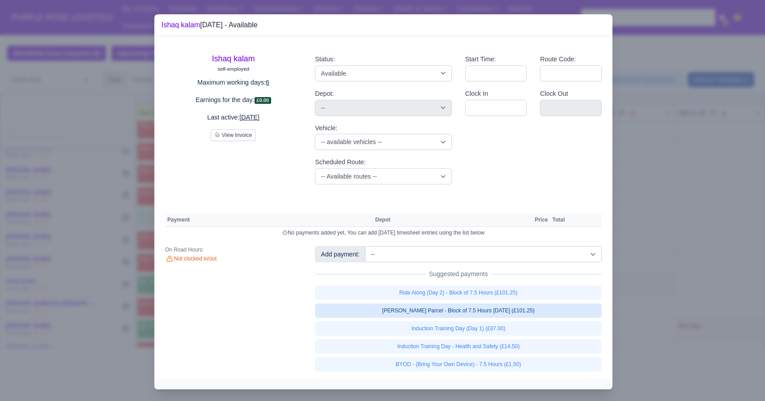
click at [392, 313] on link "[PERSON_NAME] Parcel - Block of 7.5 Hours [DATE] (£101.25)" at bounding box center [458, 310] width 287 height 14
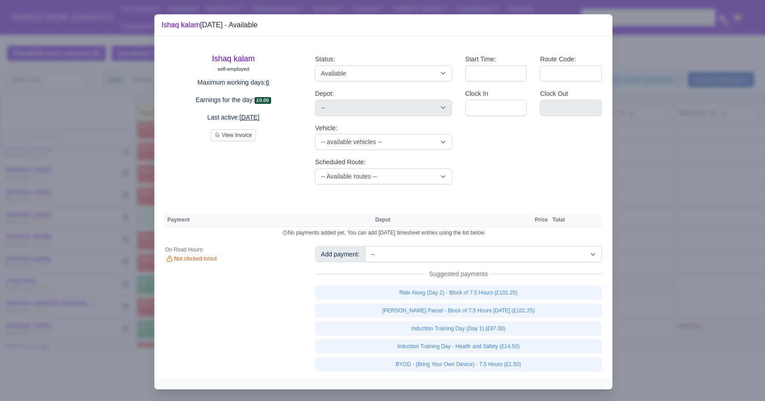
select select "5"
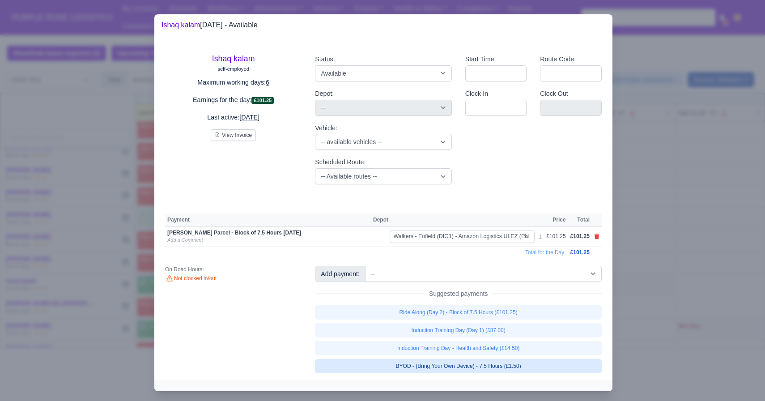
click at [375, 360] on link "BYOD - (Bring Your Own Device) - 7.5 Hours (£1.50)" at bounding box center [458, 366] width 287 height 14
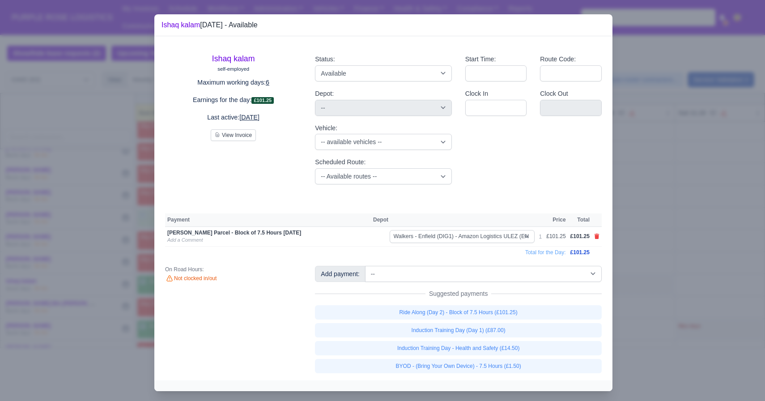
select select "5"
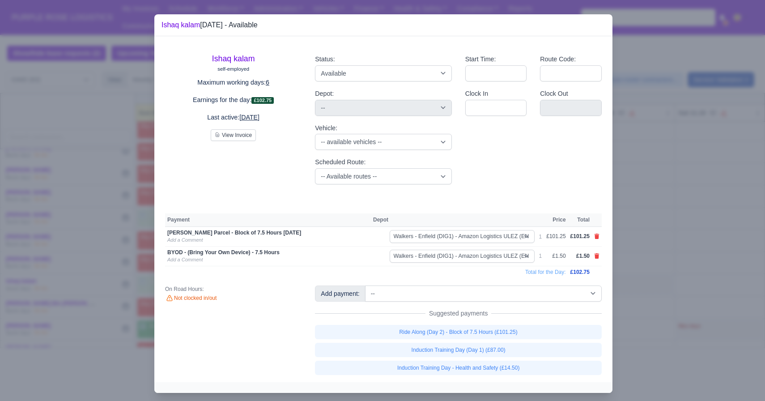
click at [110, 296] on div at bounding box center [382, 200] width 765 height 401
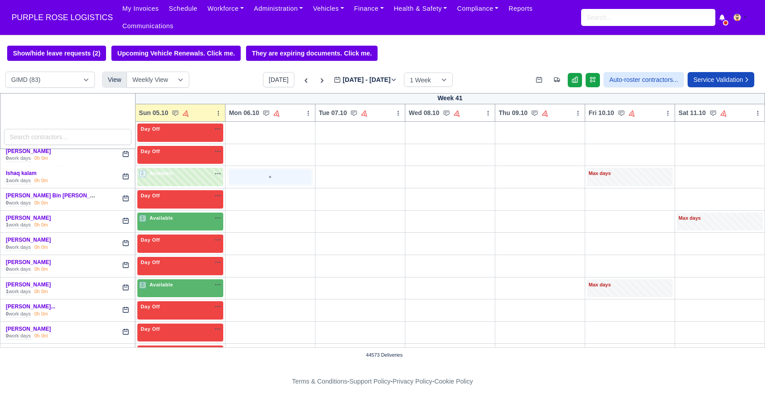
scroll to position [695, 0]
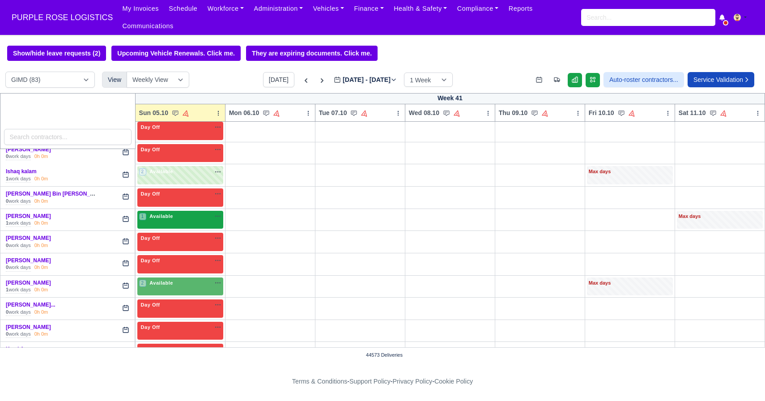
click at [180, 223] on div "1 Available" at bounding box center [180, 220] width 86 height 18
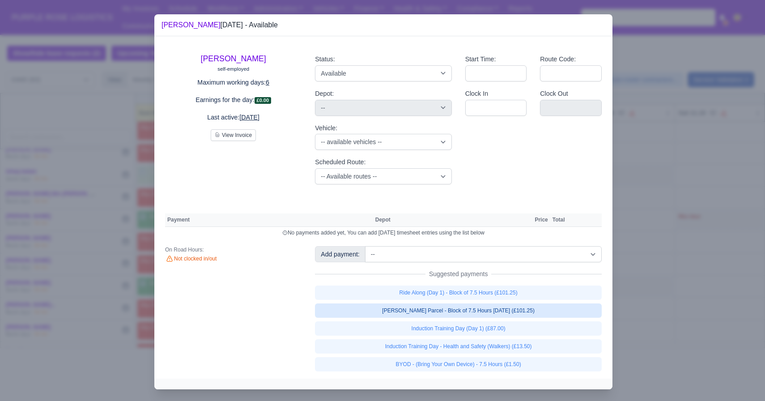
click at [400, 313] on link "[PERSON_NAME] Parcel - Block of 7.5 Hours [DATE] (£101.25)" at bounding box center [458, 310] width 287 height 14
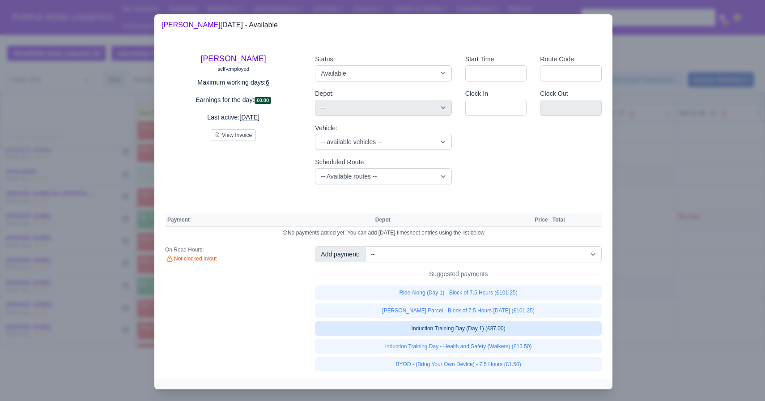
select select "5"
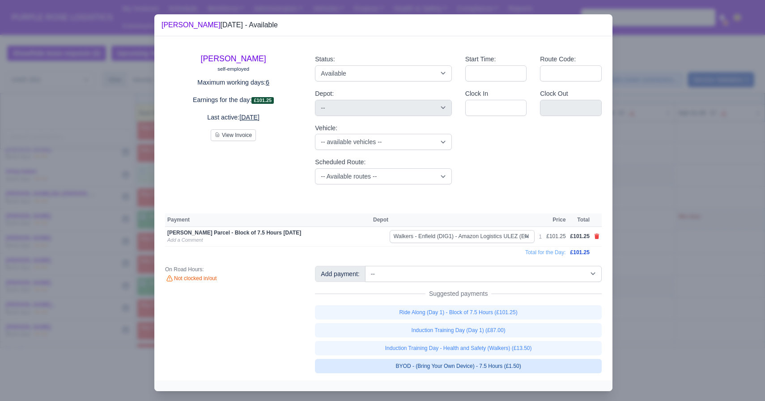
click at [357, 363] on link "BYOD - (Bring Your Own Device) - 7.5 Hours (£1.50)" at bounding box center [458, 366] width 287 height 14
select select "5"
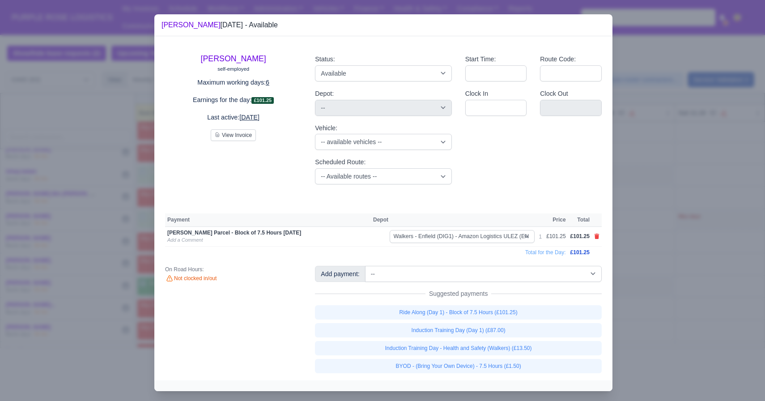
select select "5"
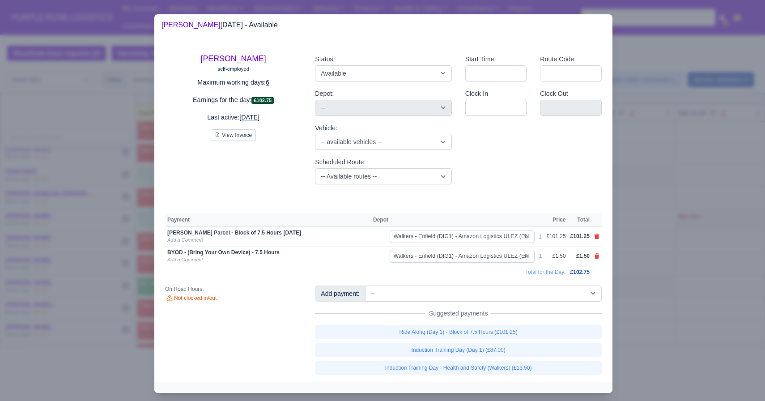
click at [74, 245] on div at bounding box center [382, 200] width 765 height 401
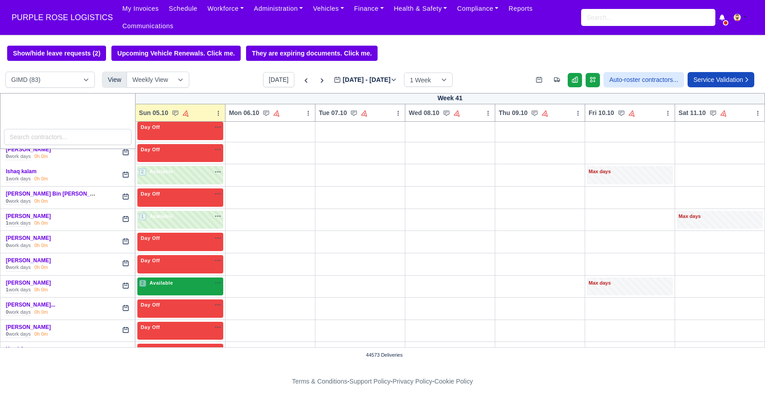
click at [161, 286] on span "Available" at bounding box center [161, 283] width 27 height 6
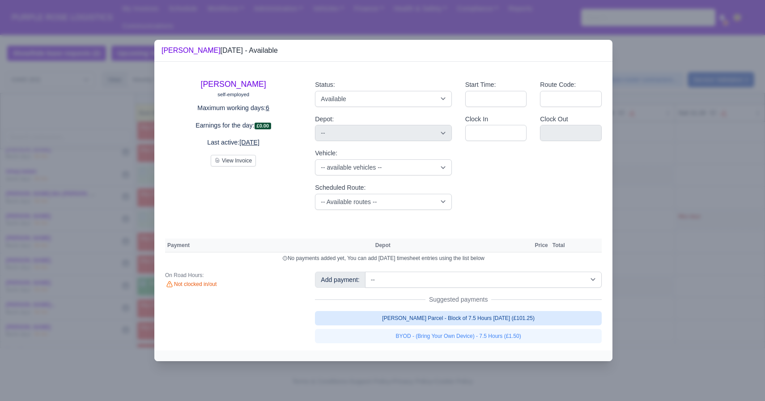
click at [380, 317] on link "[PERSON_NAME] Parcel - Block of 7.5 Hours [DATE] (£101.25)" at bounding box center [458, 318] width 287 height 14
select select "5"
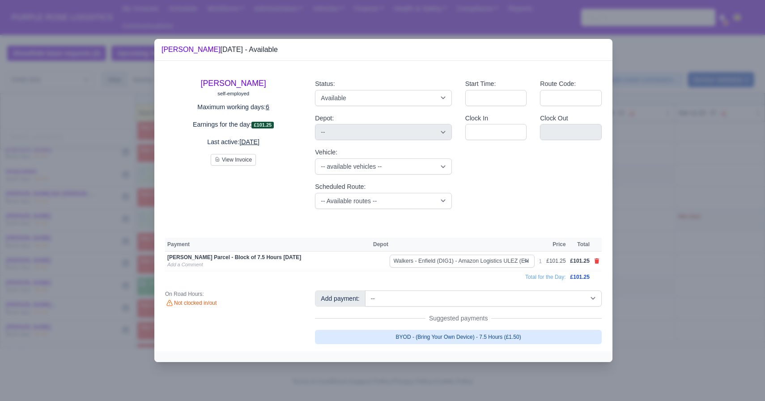
click at [366, 334] on link "BYOD - (Bring Your Own Device) - 7.5 Hours (£1.50)" at bounding box center [458, 337] width 287 height 14
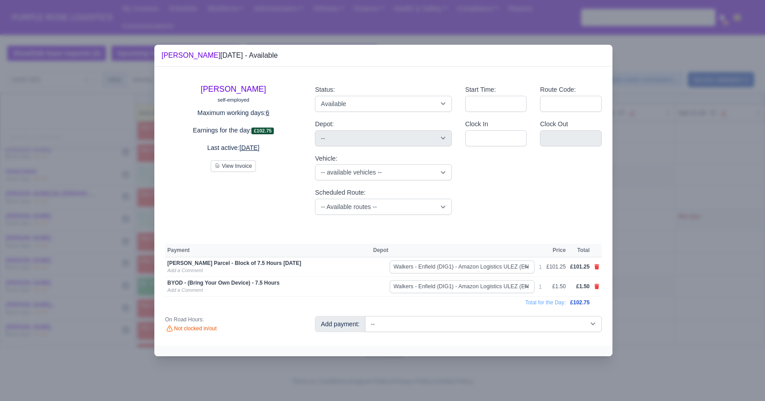
click at [68, 251] on div at bounding box center [382, 200] width 765 height 401
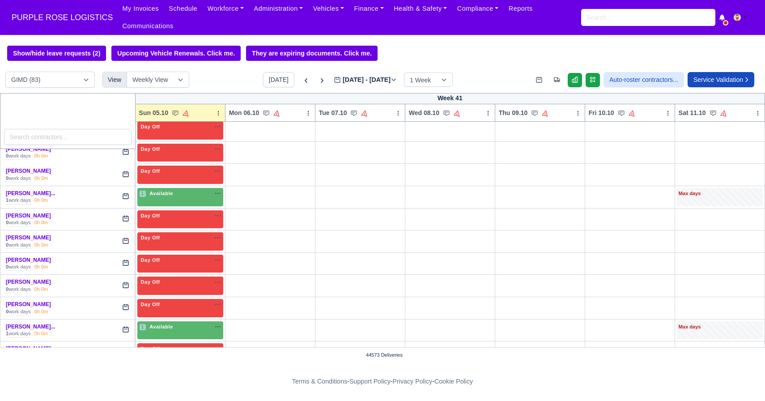
scroll to position [948, 0]
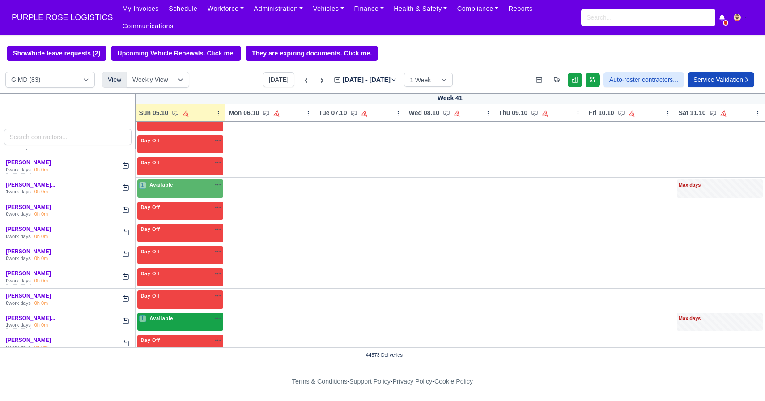
click at [184, 327] on div "1 Available" at bounding box center [180, 322] width 86 height 18
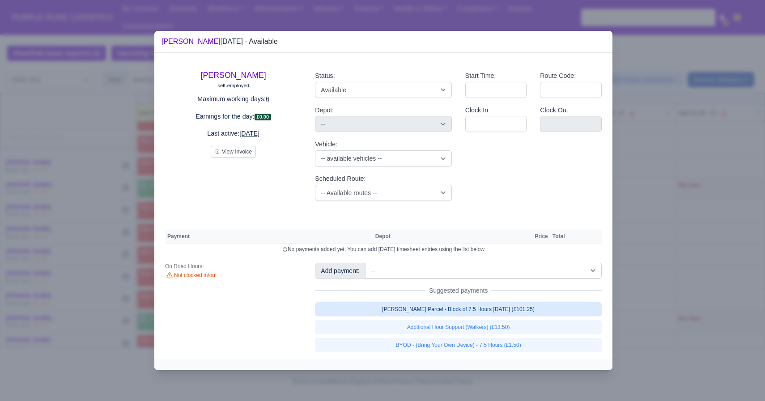
click at [341, 308] on link "[PERSON_NAME] Parcel - Block of 7.5 Hours [DATE] (£101.25)" at bounding box center [458, 309] width 287 height 14
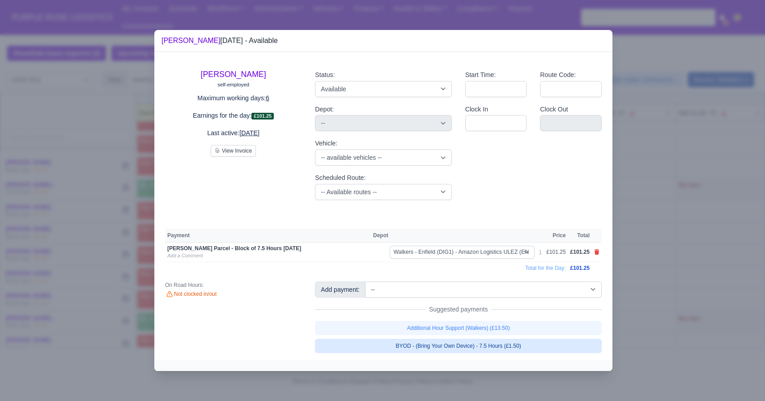
click at [338, 348] on link "BYOD - (Bring Your Own Device) - 7.5 Hours (£1.50)" at bounding box center [458, 346] width 287 height 14
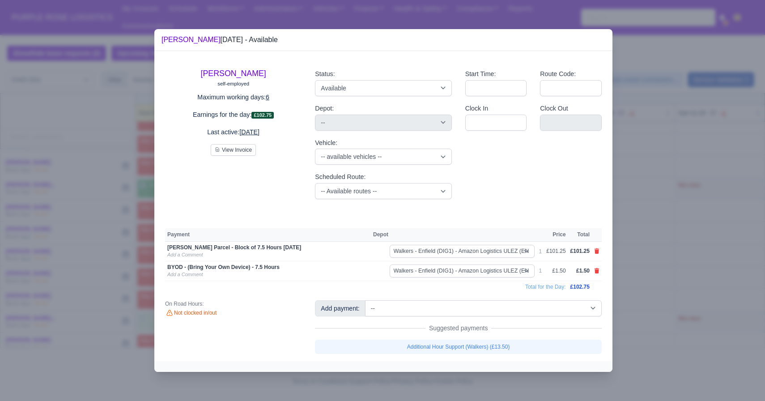
click at [106, 255] on div at bounding box center [382, 200] width 765 height 401
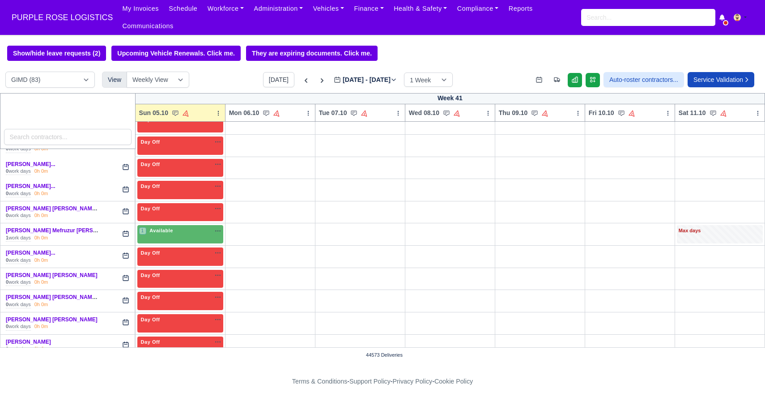
scroll to position [1171, 0]
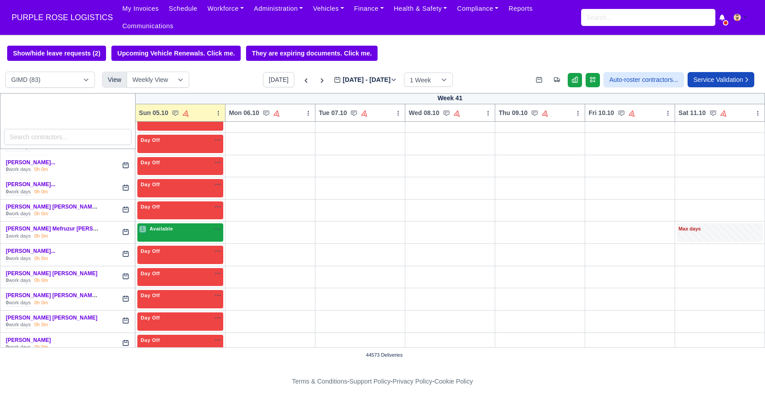
click at [186, 233] on div "1 Available na" at bounding box center [180, 229] width 82 height 8
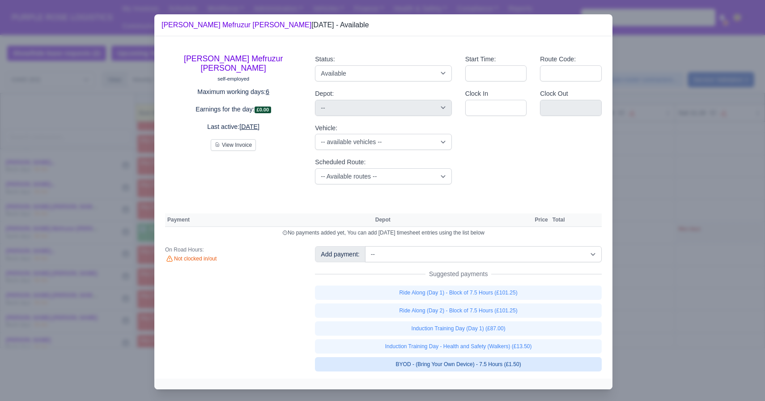
click at [374, 366] on link "BYOD - (Bring Your Own Device) - 7.5 Hours (£1.50)" at bounding box center [458, 364] width 287 height 14
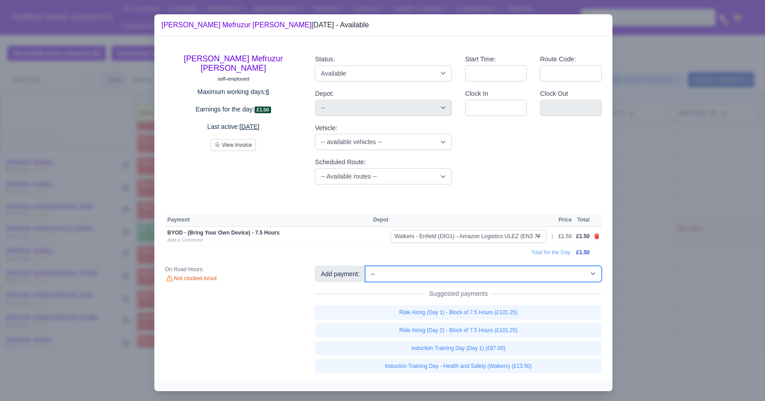
click at [392, 275] on select "-- Additional Hour Support (£14.50) Additional Hour Support (Walkers) (£13.50) …" at bounding box center [483, 274] width 237 height 16
click at [366, 266] on select "-- Additional Hour Support (£14.50) Additional Hour Support (Walkers) (£13.50) …" at bounding box center [483, 274] width 237 height 16
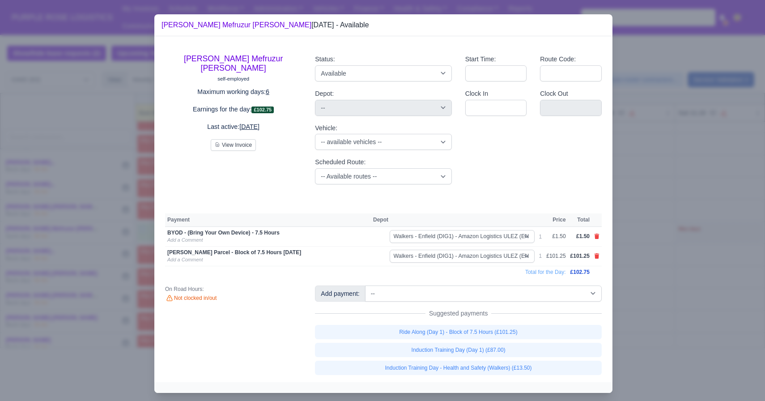
click at [92, 260] on div at bounding box center [382, 200] width 765 height 401
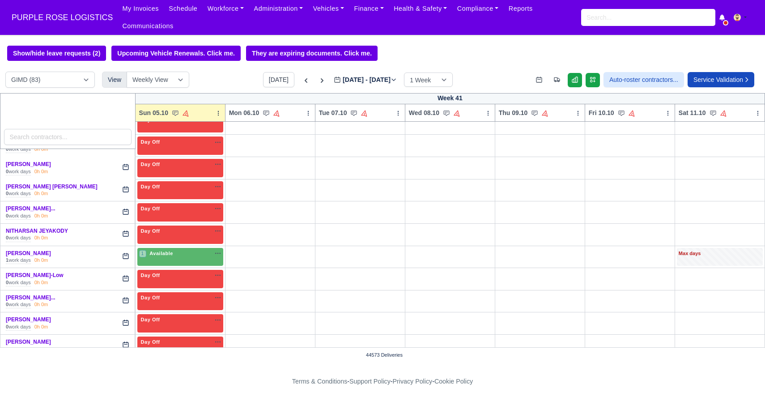
scroll to position [1438, 0]
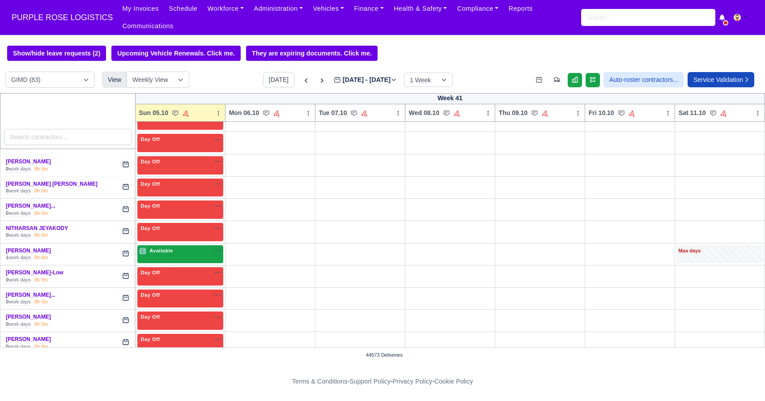
click at [192, 248] on div "1 Available na" at bounding box center [180, 251] width 82 height 8
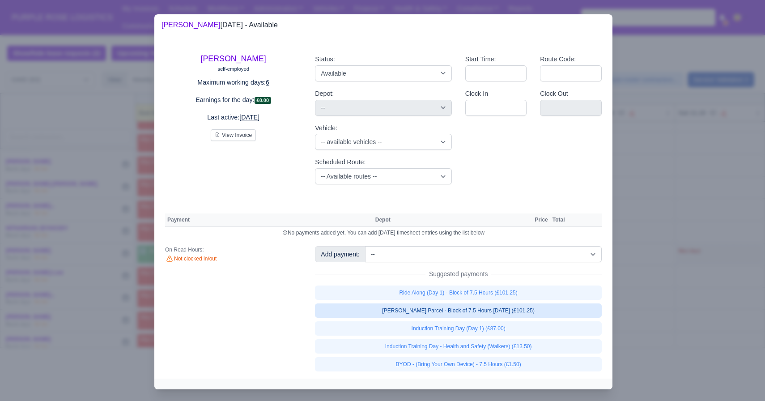
click at [421, 313] on link "[PERSON_NAME] Parcel - Block of 7.5 Hours [DATE] (£101.25)" at bounding box center [458, 310] width 287 height 14
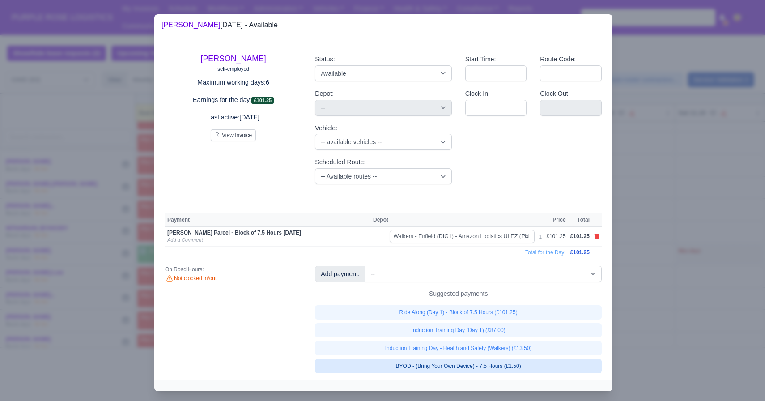
click at [398, 360] on link "BYOD - (Bring Your Own Device) - 7.5 Hours (£1.50)" at bounding box center [458, 366] width 287 height 14
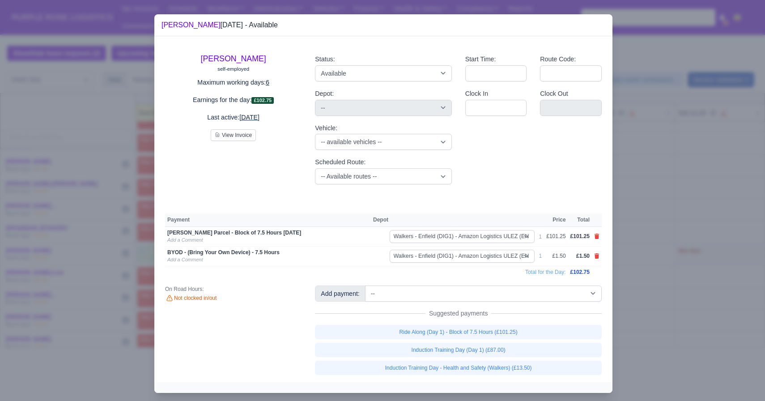
click at [65, 229] on div at bounding box center [382, 200] width 765 height 401
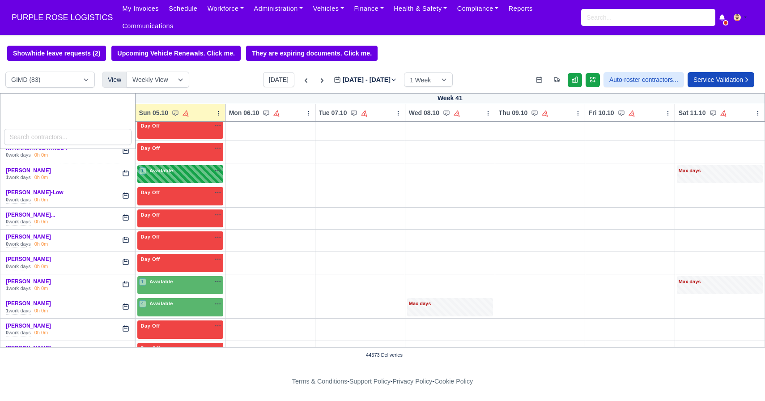
scroll to position [1528, 0]
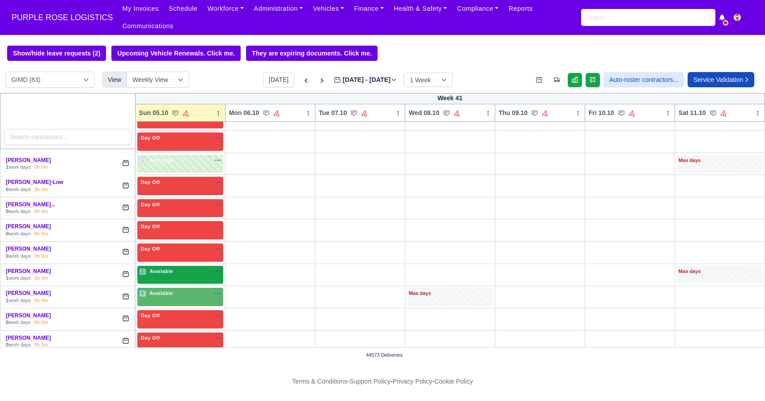
click at [166, 280] on div "1 Available" at bounding box center [180, 275] width 86 height 18
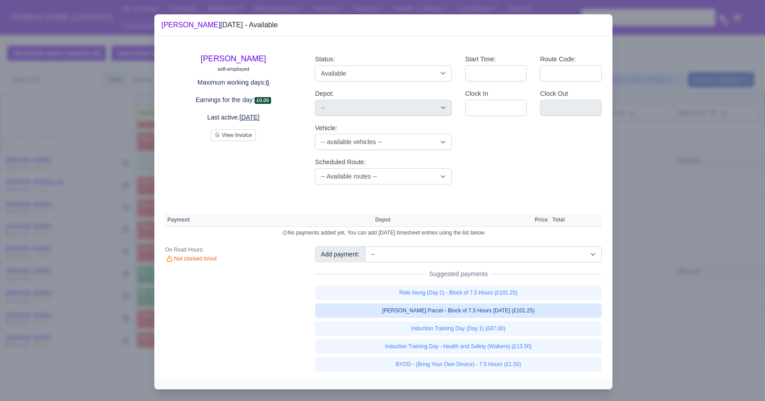
click at [386, 315] on link "[PERSON_NAME] Parcel - Block of 7.5 Hours [DATE] (£101.25)" at bounding box center [458, 310] width 287 height 14
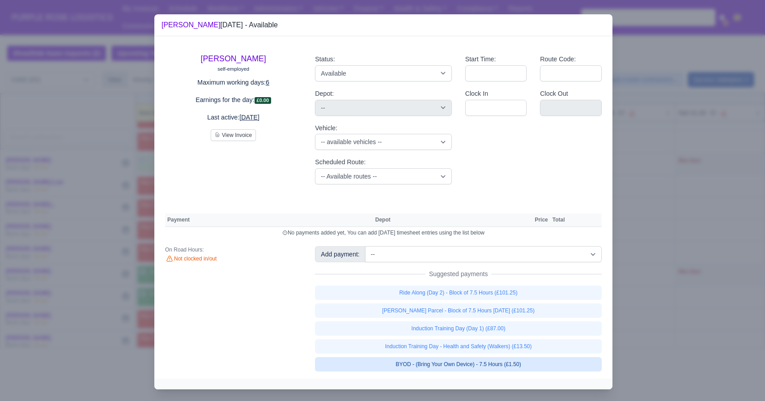
click at [380, 367] on link "BYOD - (Bring Your Own Device) - 7.5 Hours (£1.50)" at bounding box center [458, 364] width 287 height 14
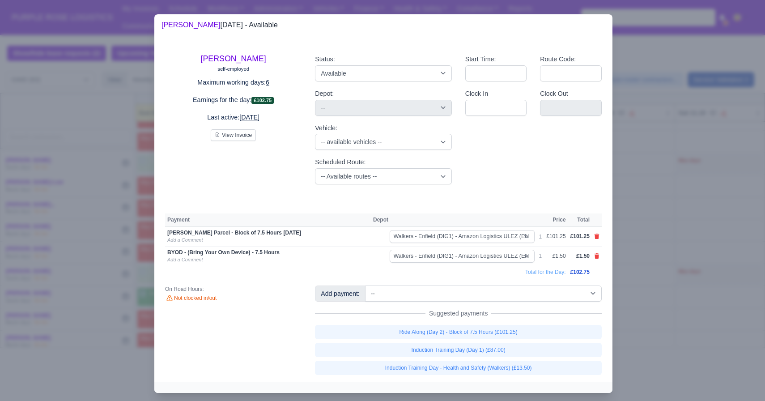
click at [53, 265] on div at bounding box center [382, 200] width 765 height 401
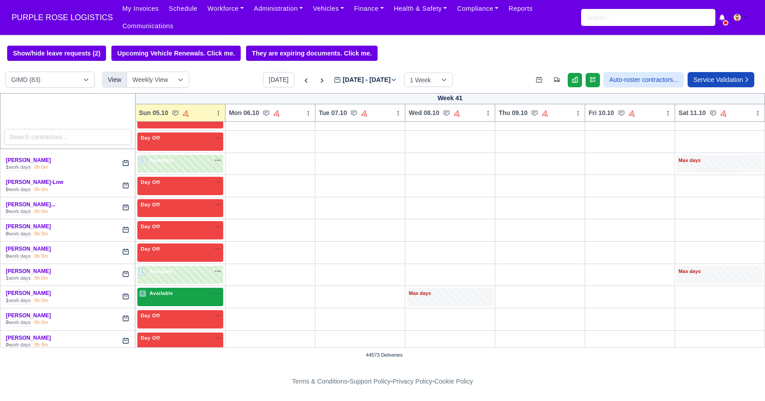
click at [164, 296] on span "Available" at bounding box center [161, 293] width 27 height 6
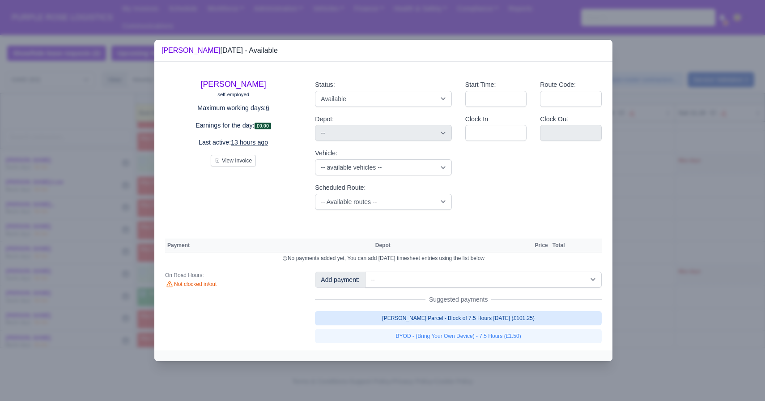
click at [375, 316] on link "[PERSON_NAME] Parcel - Block of 7.5 Hours [DATE] (£101.25)" at bounding box center [458, 318] width 287 height 14
click at [352, 325] on link "[PERSON_NAME] Parcel - Block of 7.5 Hours [DATE] (£101.25)" at bounding box center [458, 318] width 287 height 14
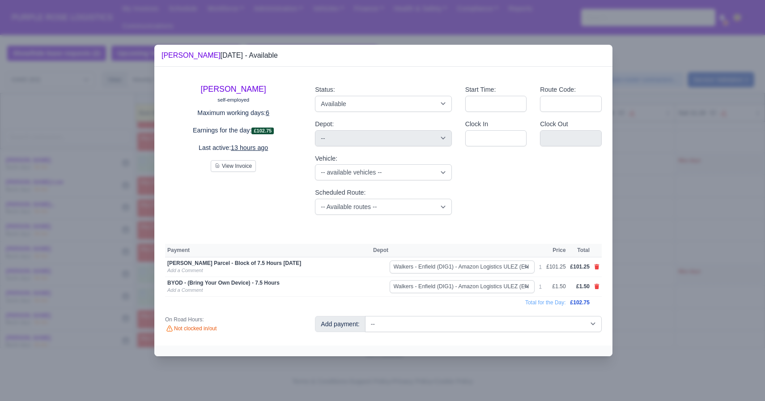
click at [140, 268] on div at bounding box center [382, 200] width 765 height 401
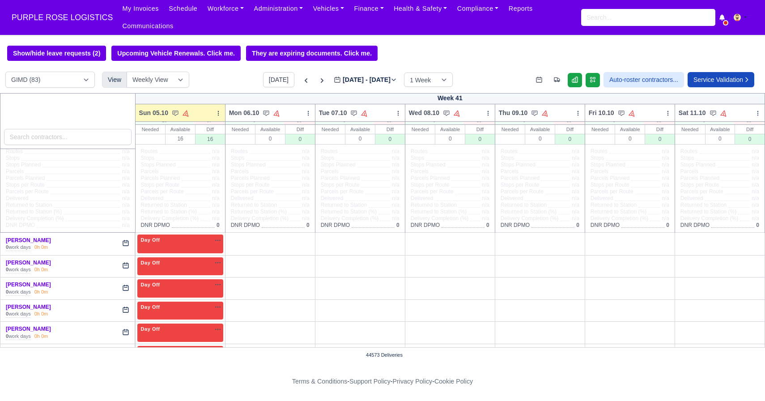
scroll to position [0, 0]
